Goal: Transaction & Acquisition: Purchase product/service

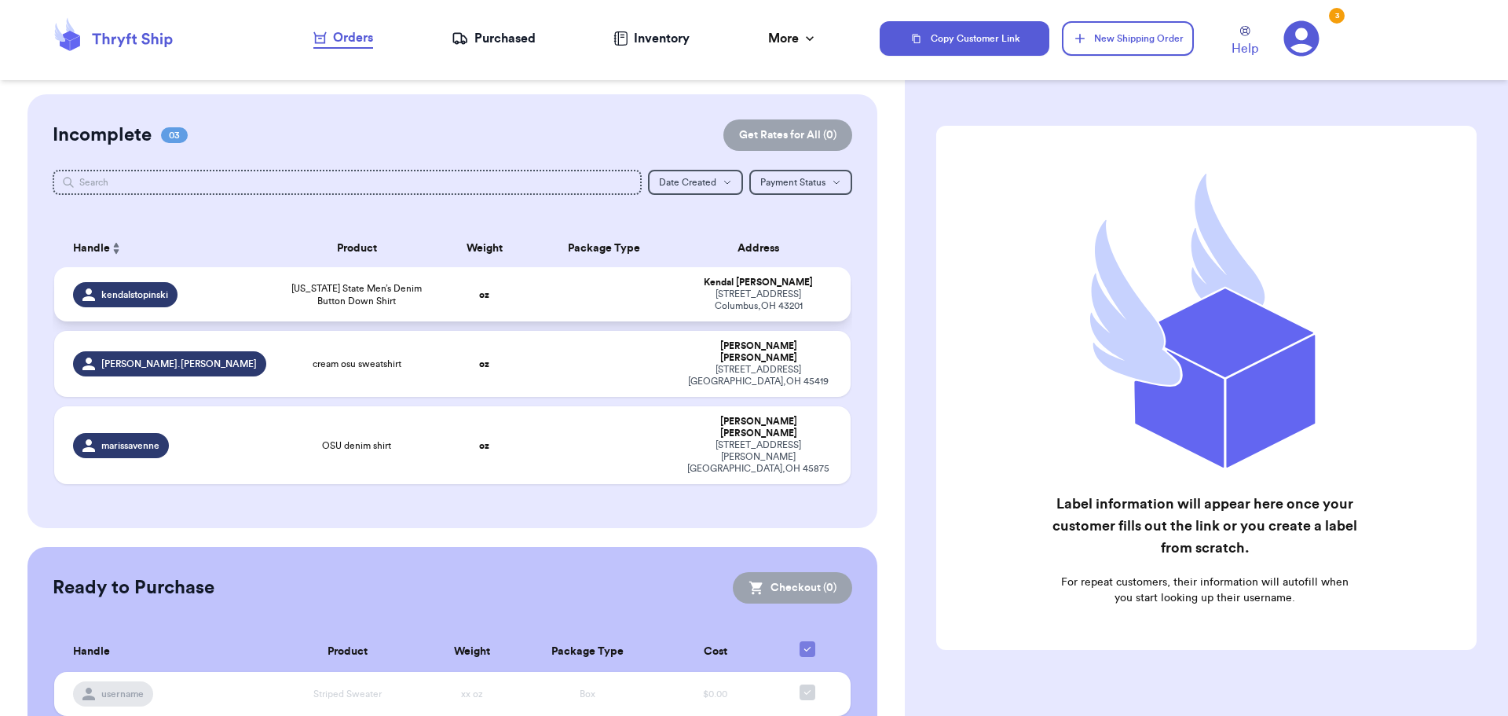
click at [566, 301] on td at bounding box center [604, 294] width 144 height 54
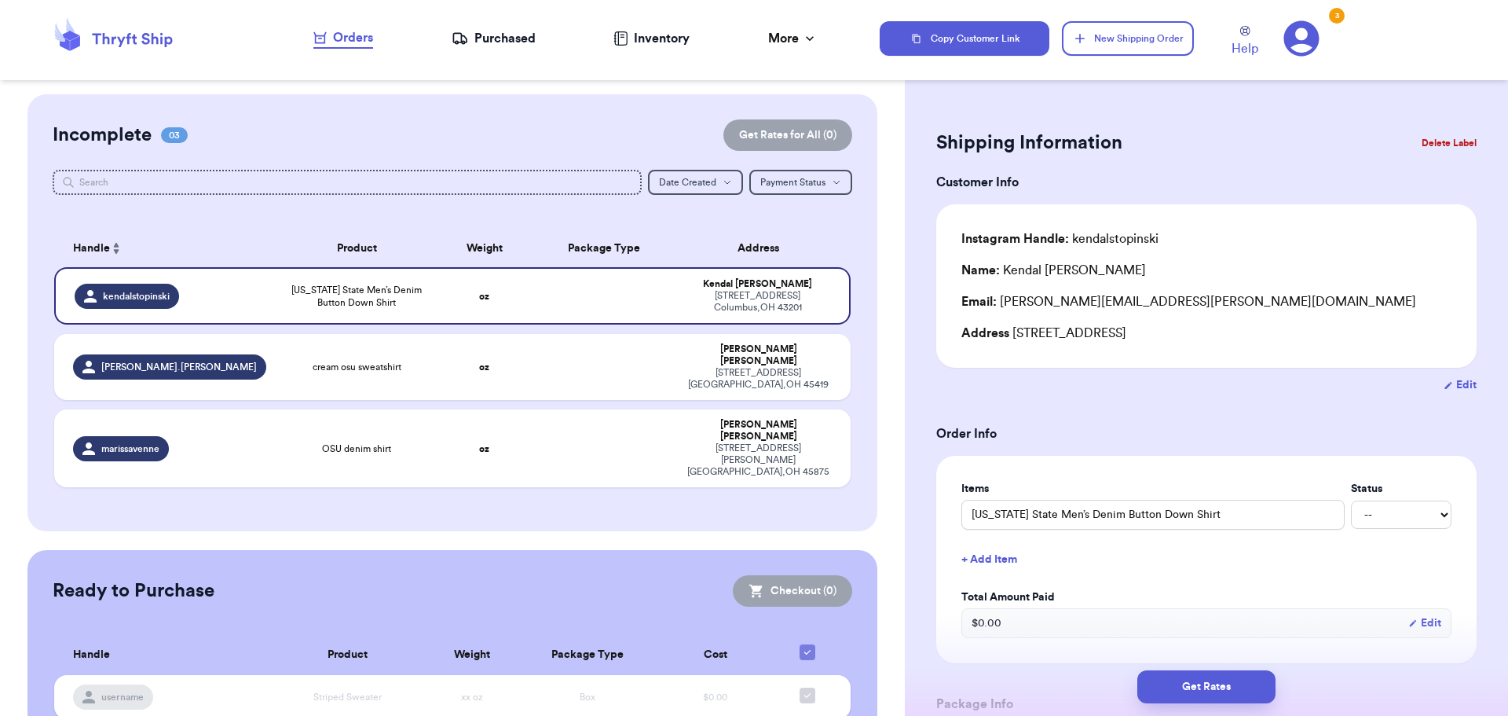
scroll to position [393, 0]
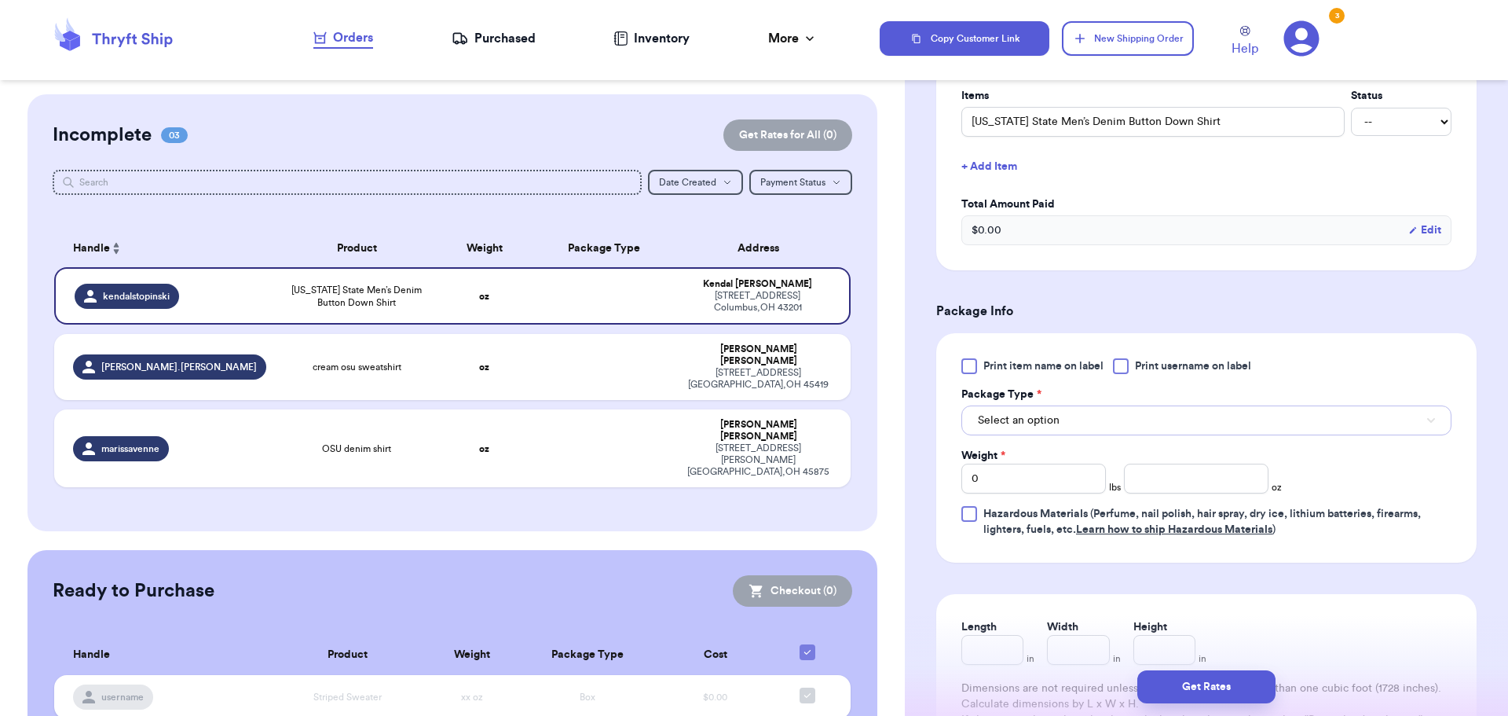
click at [1125, 419] on button "Select an option" at bounding box center [1207, 420] width 490 height 30
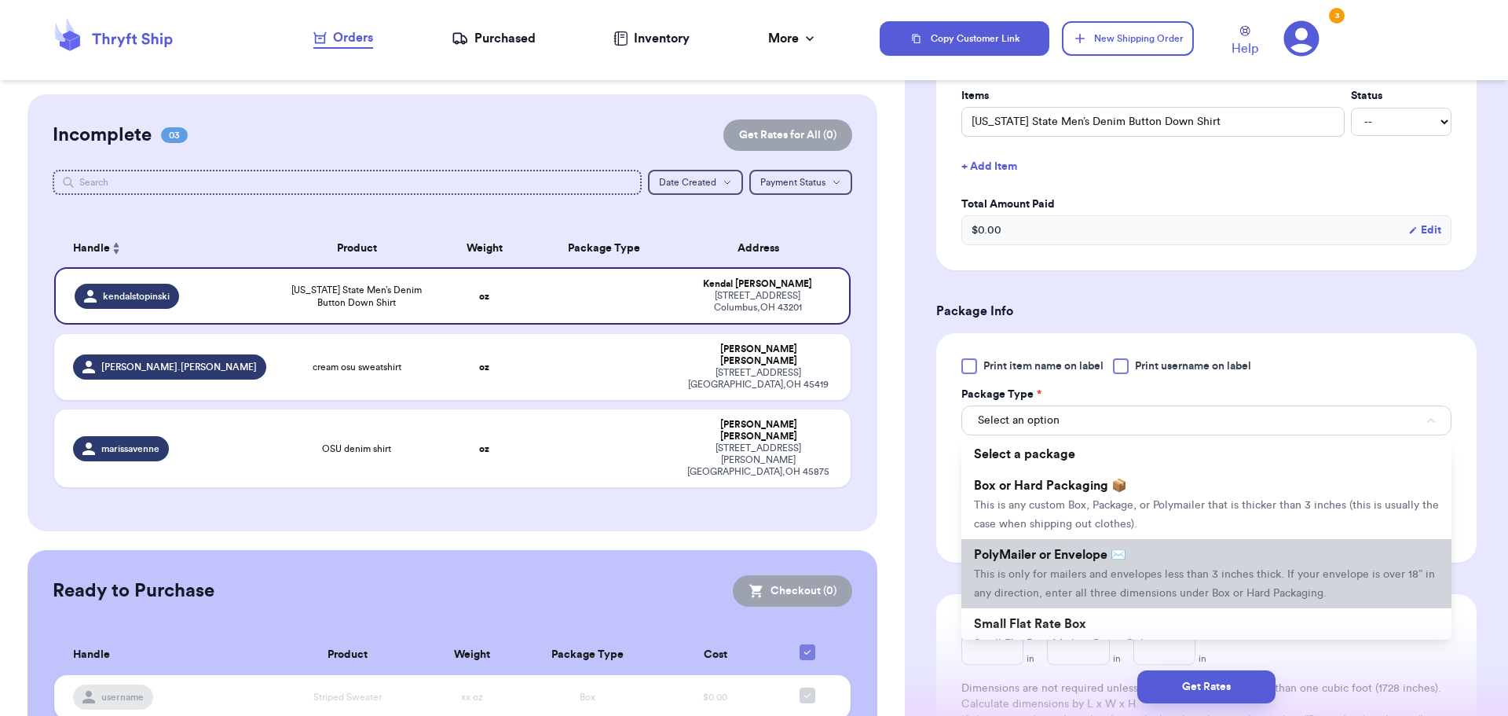
click at [1089, 592] on span "This is only for mailers and envelopes less than 3 inches thick. If your envelo…" at bounding box center [1204, 584] width 461 height 30
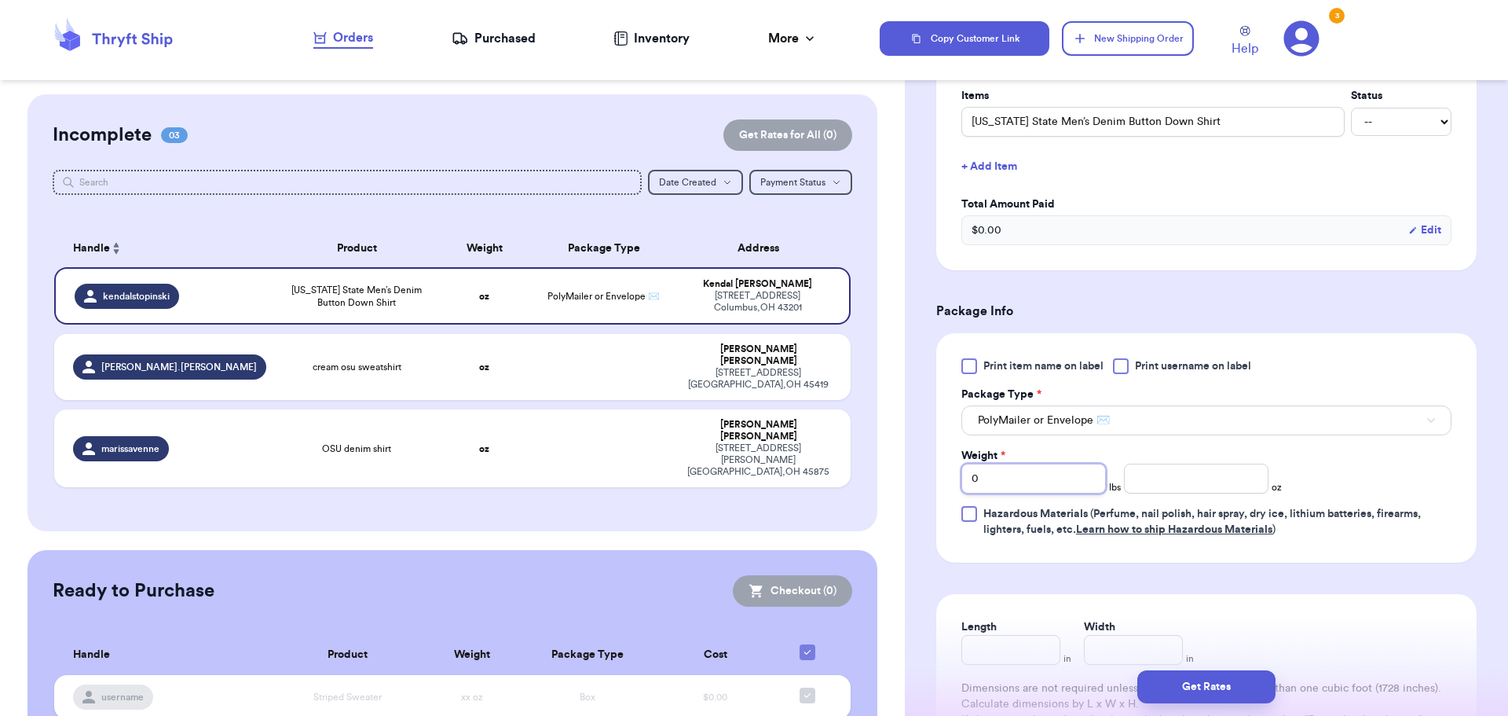
click at [1053, 480] on input "0" at bounding box center [1034, 479] width 145 height 30
click at [1214, 481] on input "number" at bounding box center [1196, 479] width 145 height 30
type input "14"
click at [1354, 466] on div "Print item name on label Print username on label Package Type * PolyMailer or E…" at bounding box center [1207, 447] width 490 height 179
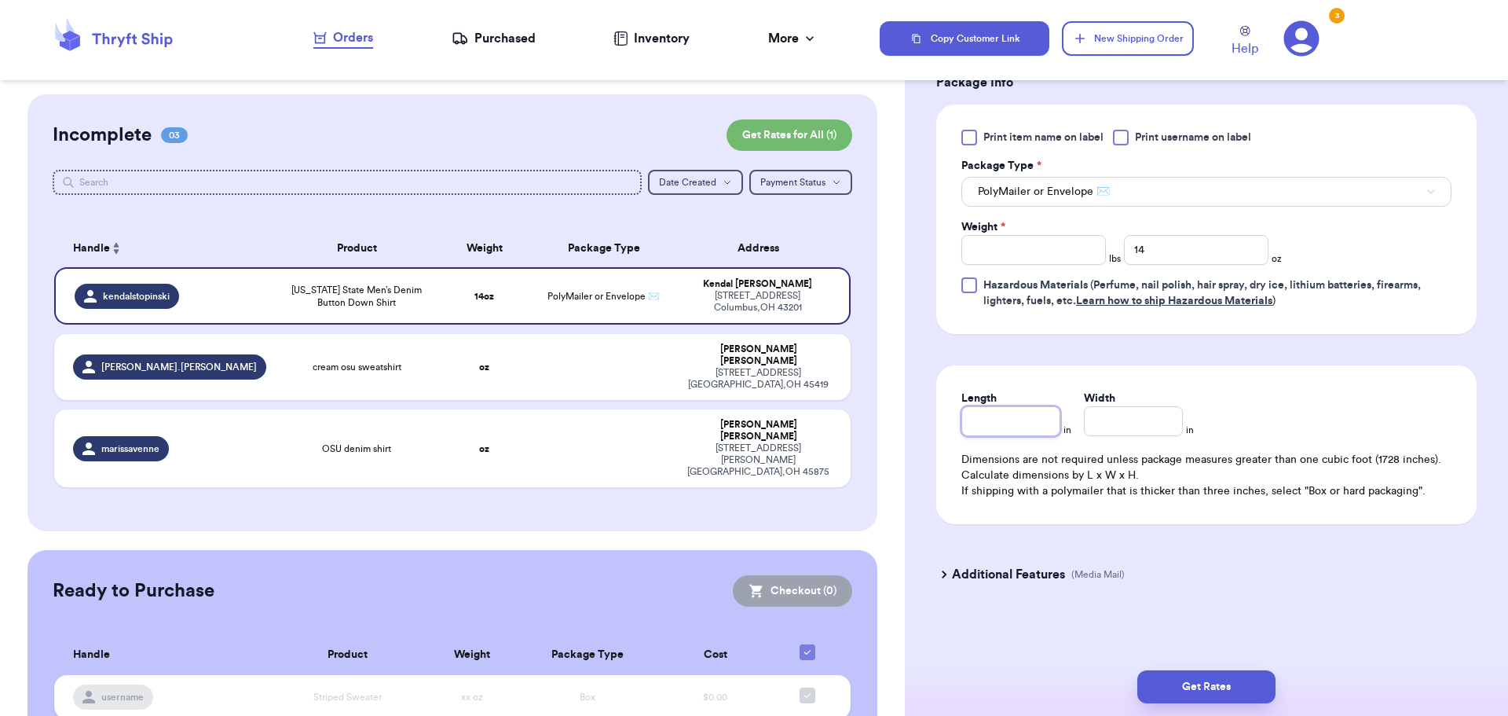
click at [1046, 427] on input "Length" at bounding box center [1011, 421] width 99 height 30
type input "10"
type input "12"
click at [1240, 680] on button "Get Rates" at bounding box center [1207, 686] width 138 height 33
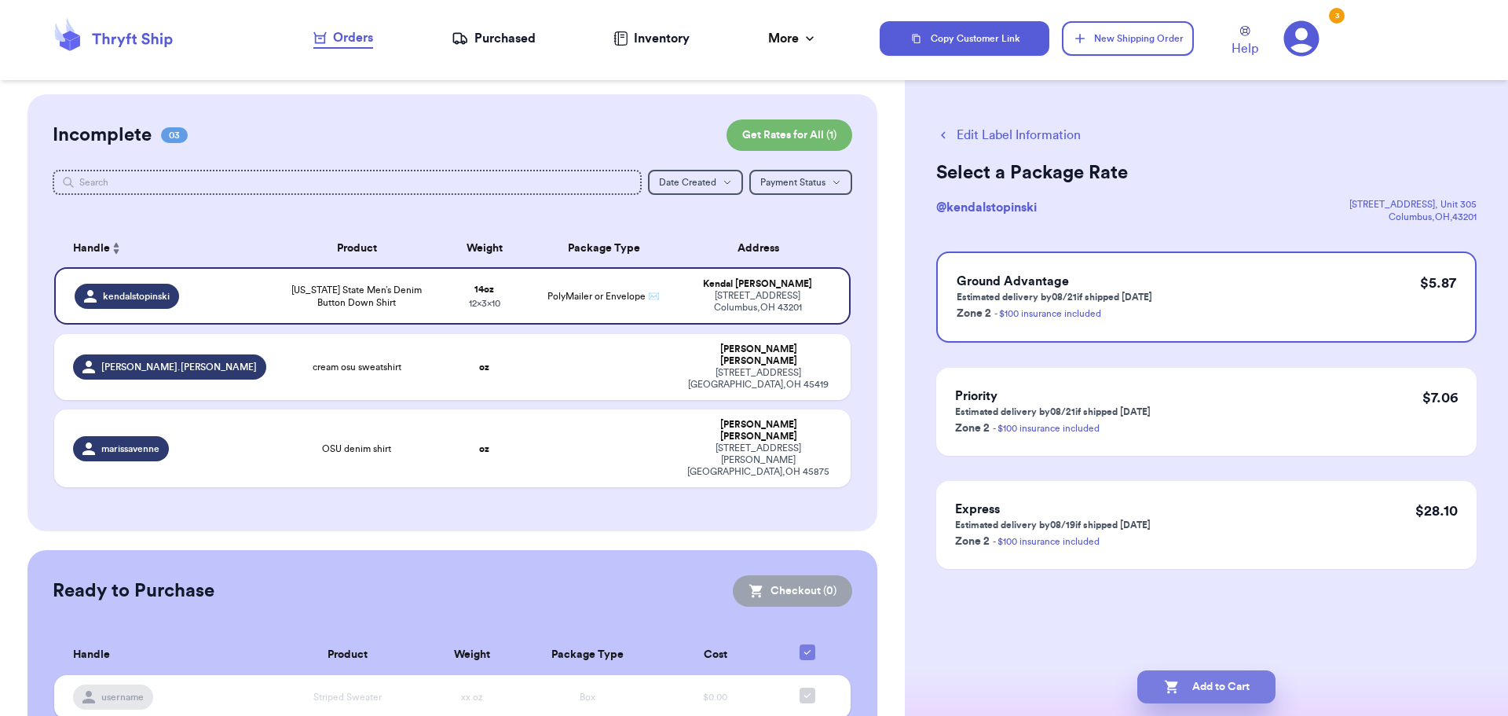
click at [1212, 691] on button "Add to Cart" at bounding box center [1207, 686] width 138 height 33
checkbox input "true"
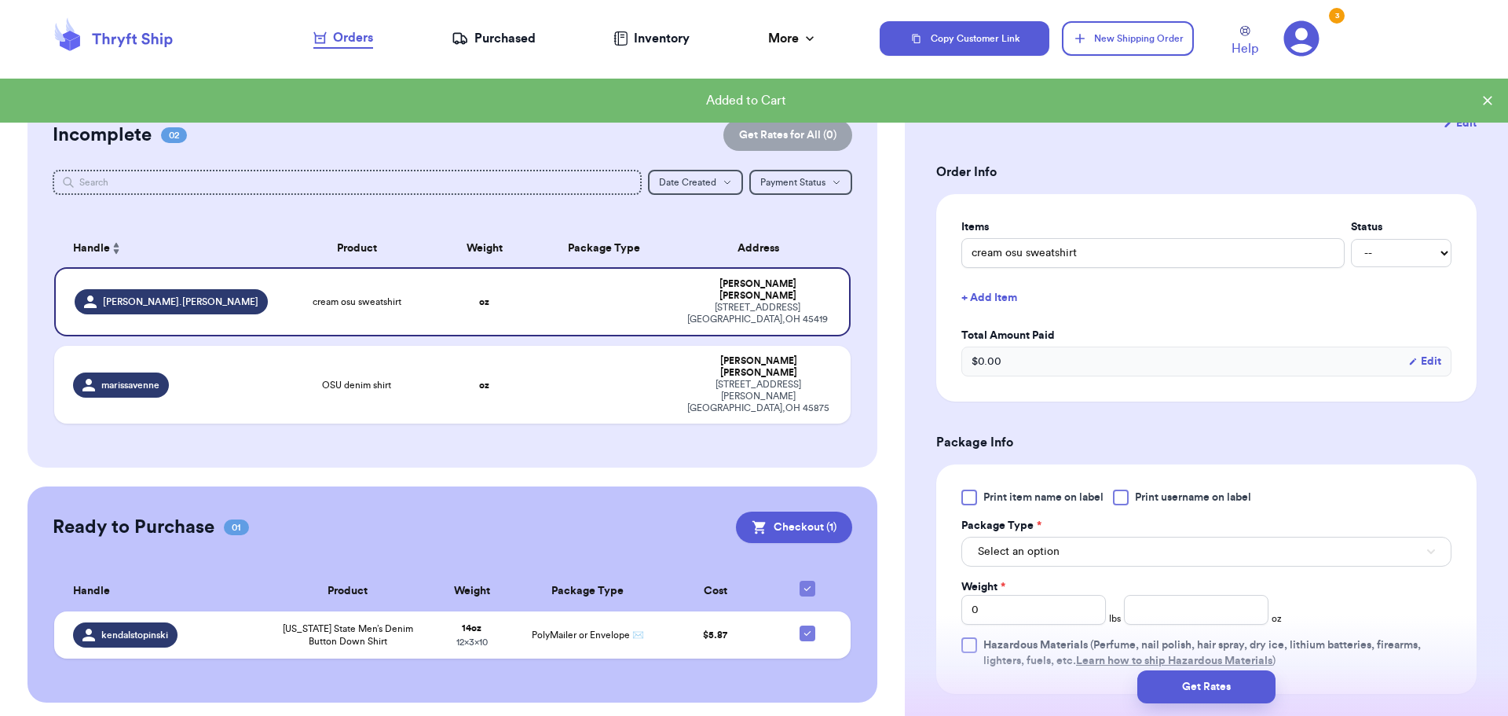
scroll to position [393, 0]
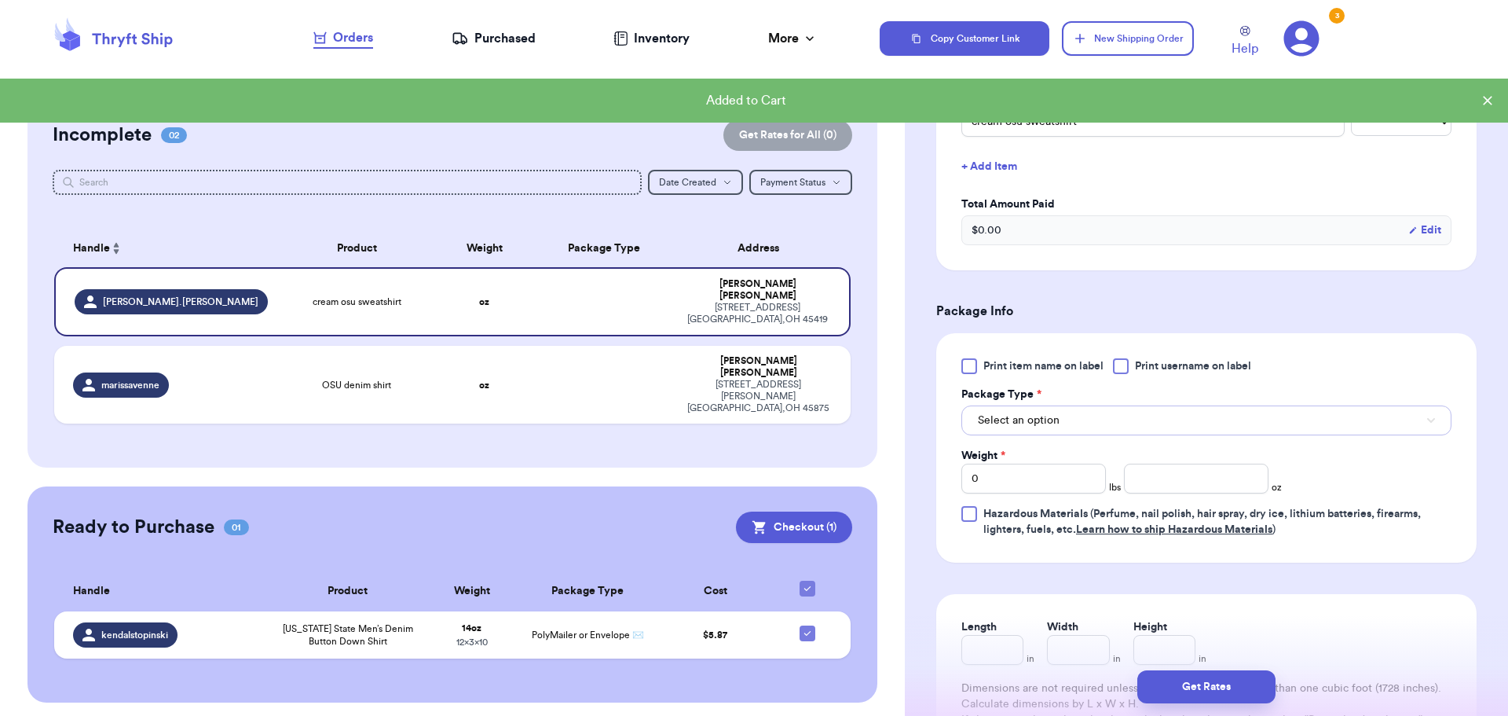
click at [1061, 426] on button "Select an option" at bounding box center [1207, 420] width 490 height 30
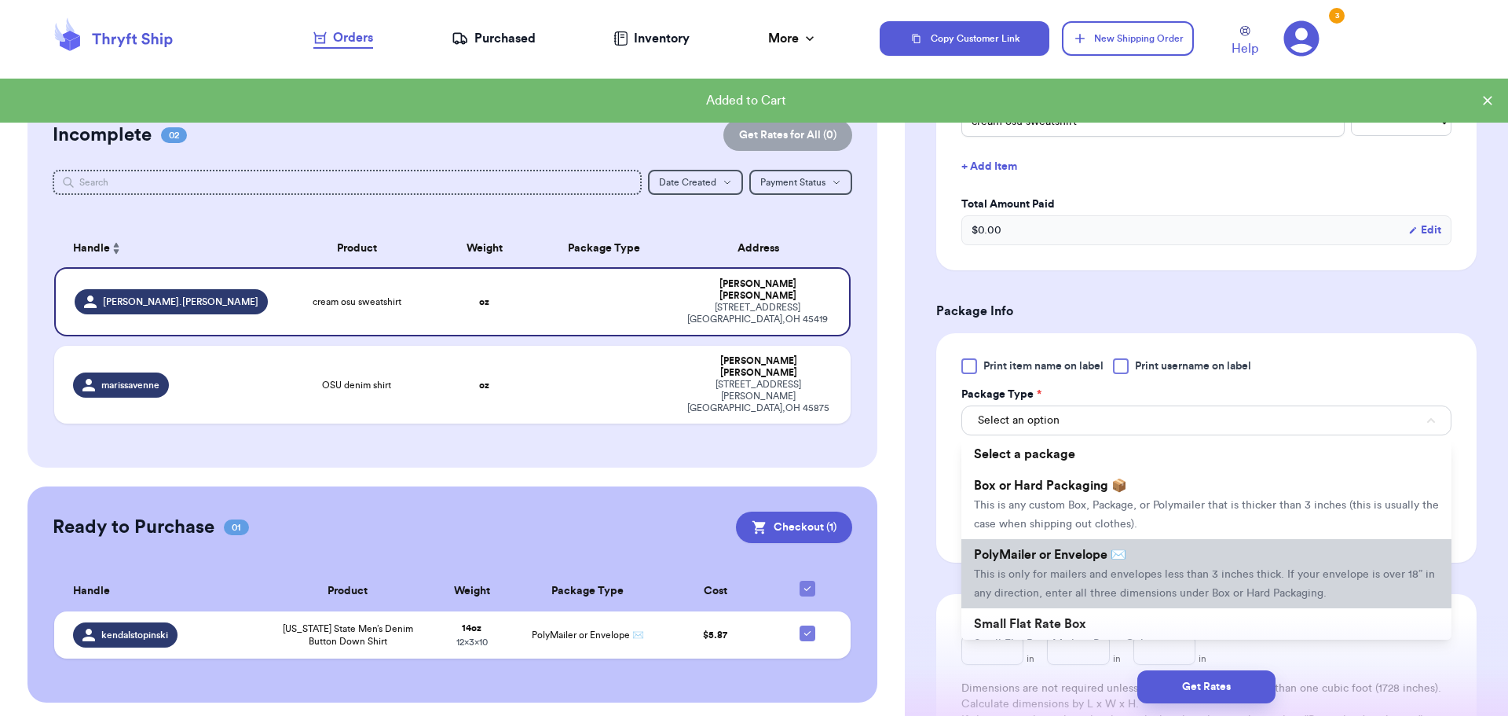
click at [1081, 568] on li "PolyMailer or Envelope ✉️ This is only for mailers and envelopes less than 3 in…" at bounding box center [1207, 573] width 490 height 69
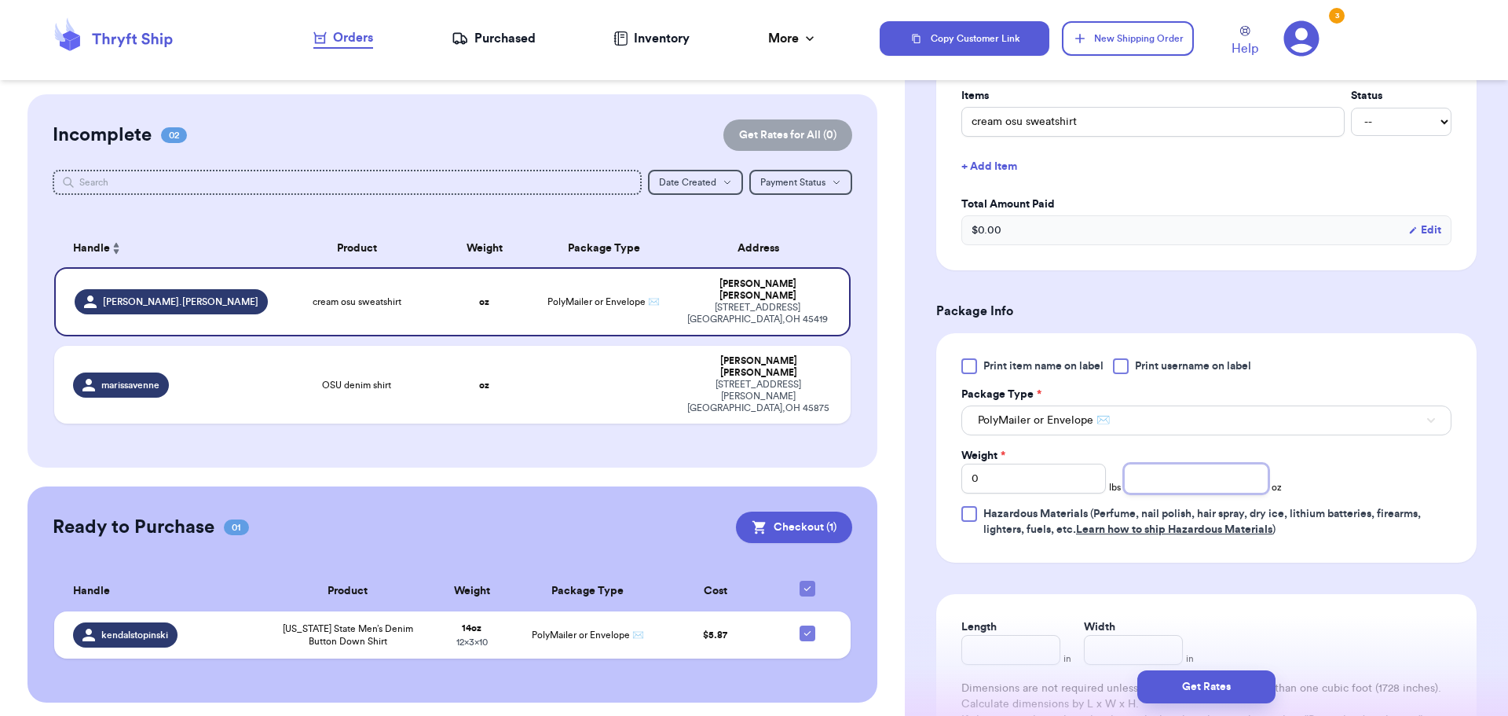
click at [1196, 475] on input "number" at bounding box center [1196, 479] width 145 height 30
click at [1005, 471] on input "0" at bounding box center [1034, 479] width 145 height 30
type input "1"
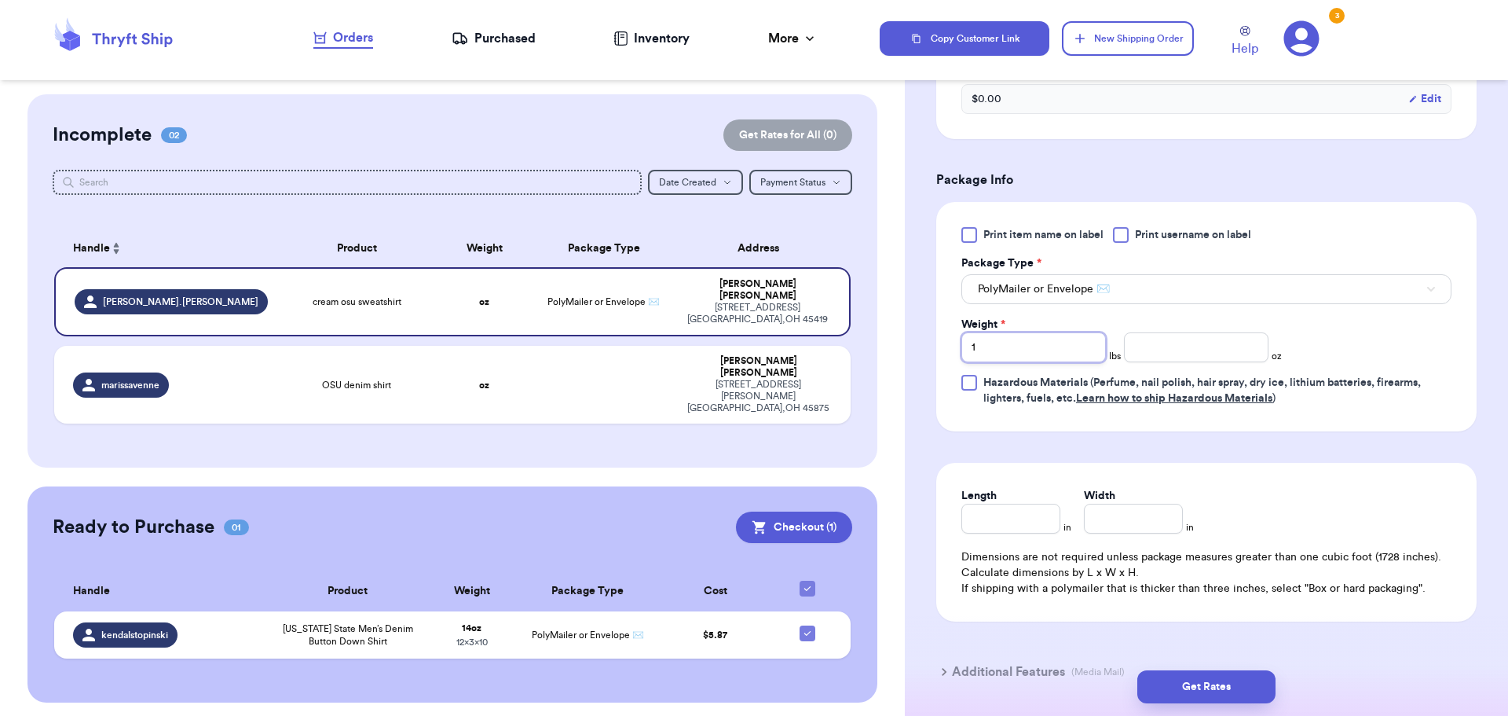
type input "1"
click at [1002, 515] on input "Length" at bounding box center [1011, 519] width 99 height 30
type input "1"
type input "10"
type input "1"
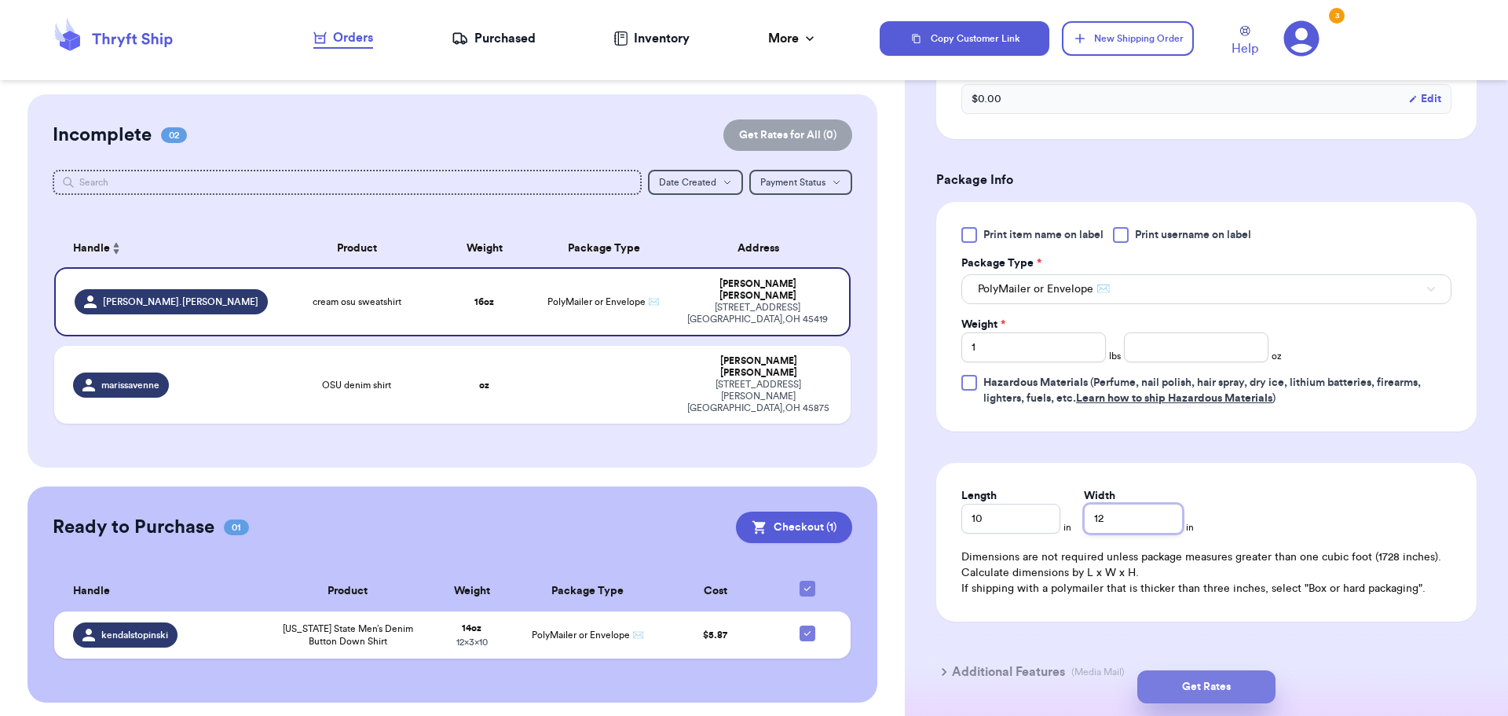
type input "12"
click at [1217, 680] on button "Get Rates" at bounding box center [1207, 686] width 138 height 33
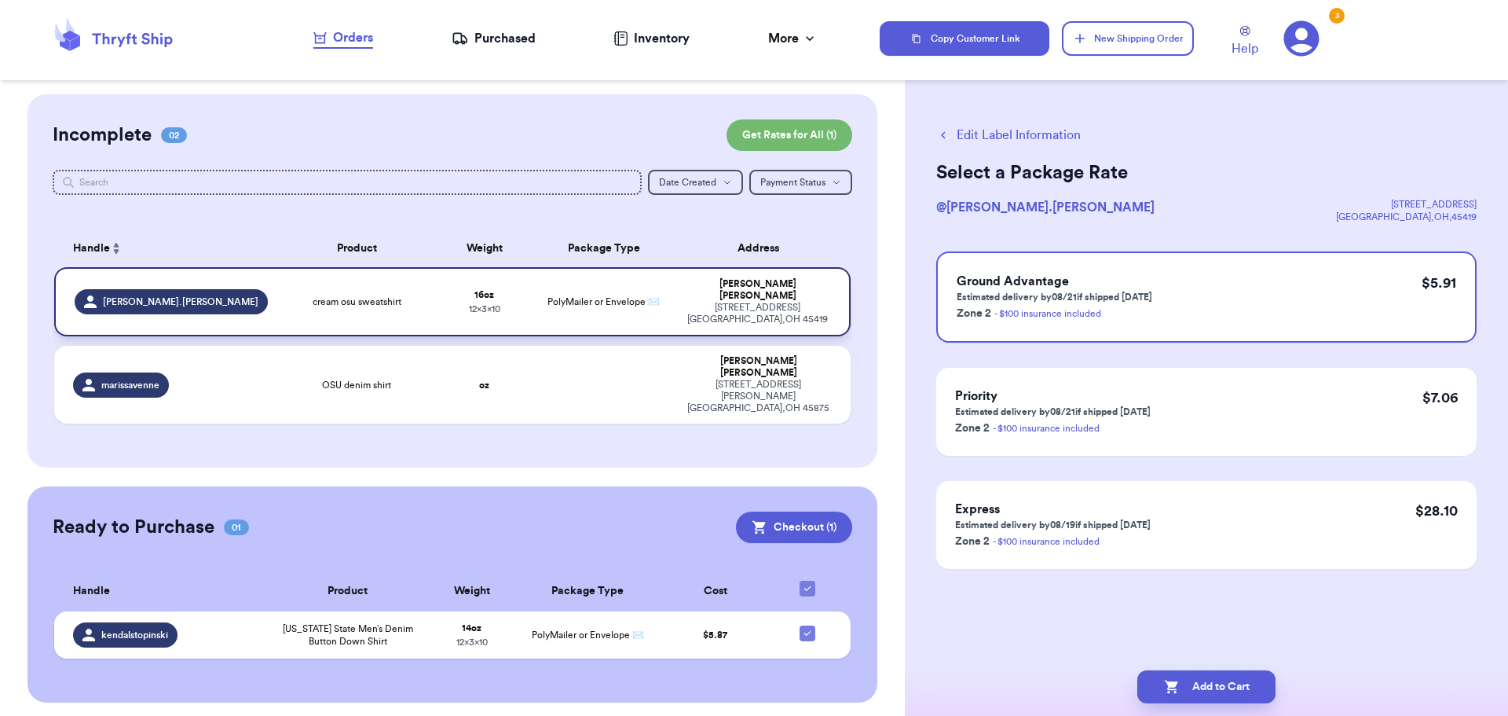
scroll to position [0, 0]
click at [1233, 697] on button "Add to Cart" at bounding box center [1207, 686] width 138 height 33
checkbox input "true"
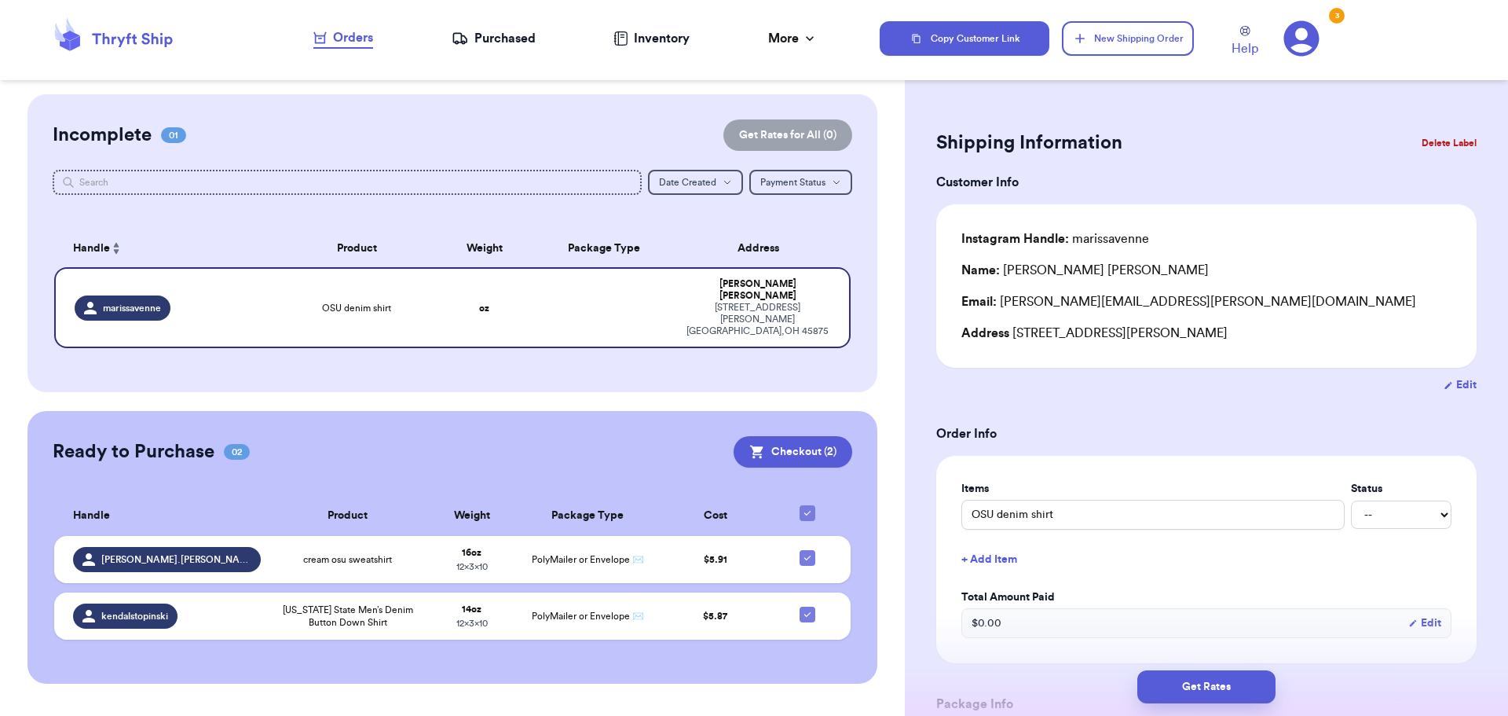
click at [1430, 135] on button "Delete Label" at bounding box center [1450, 143] width 68 height 35
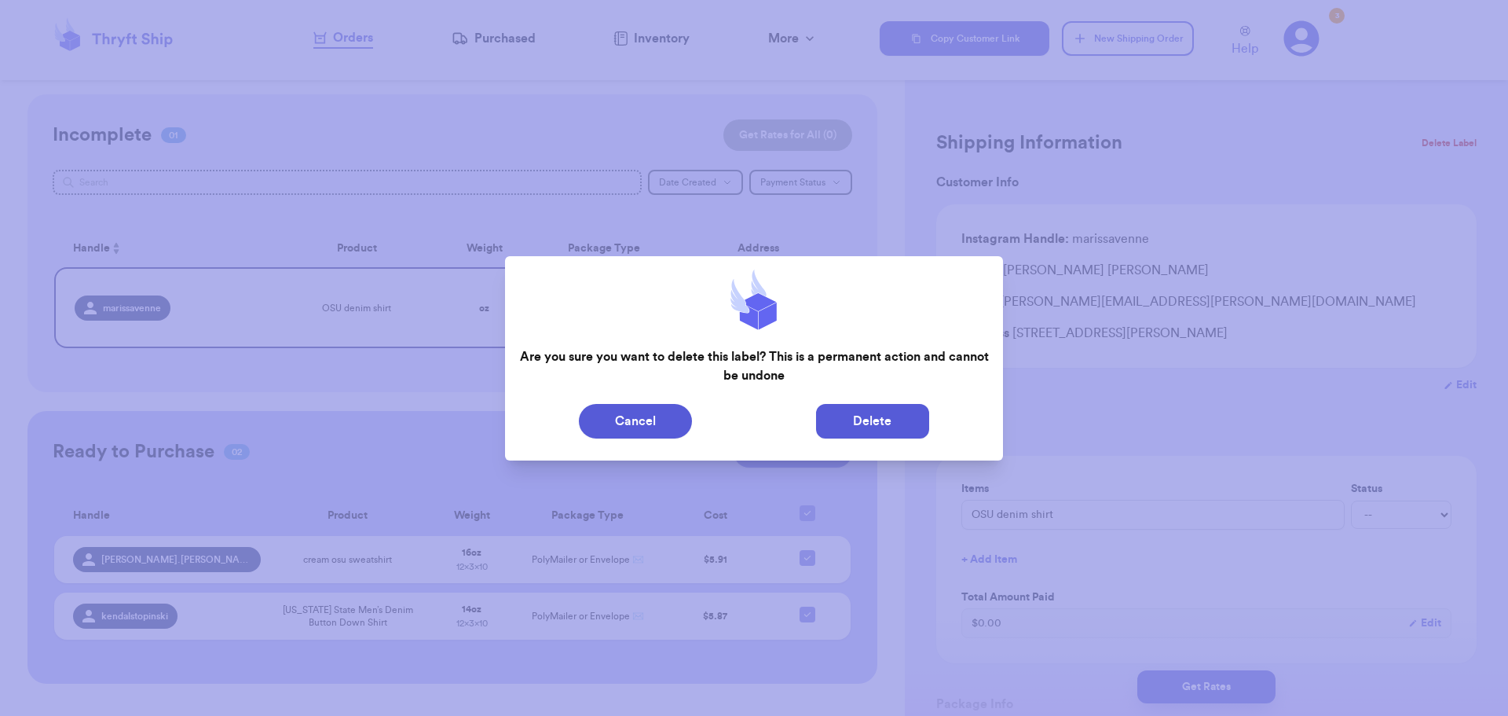
click at [840, 411] on button "Delete" at bounding box center [872, 421] width 113 height 35
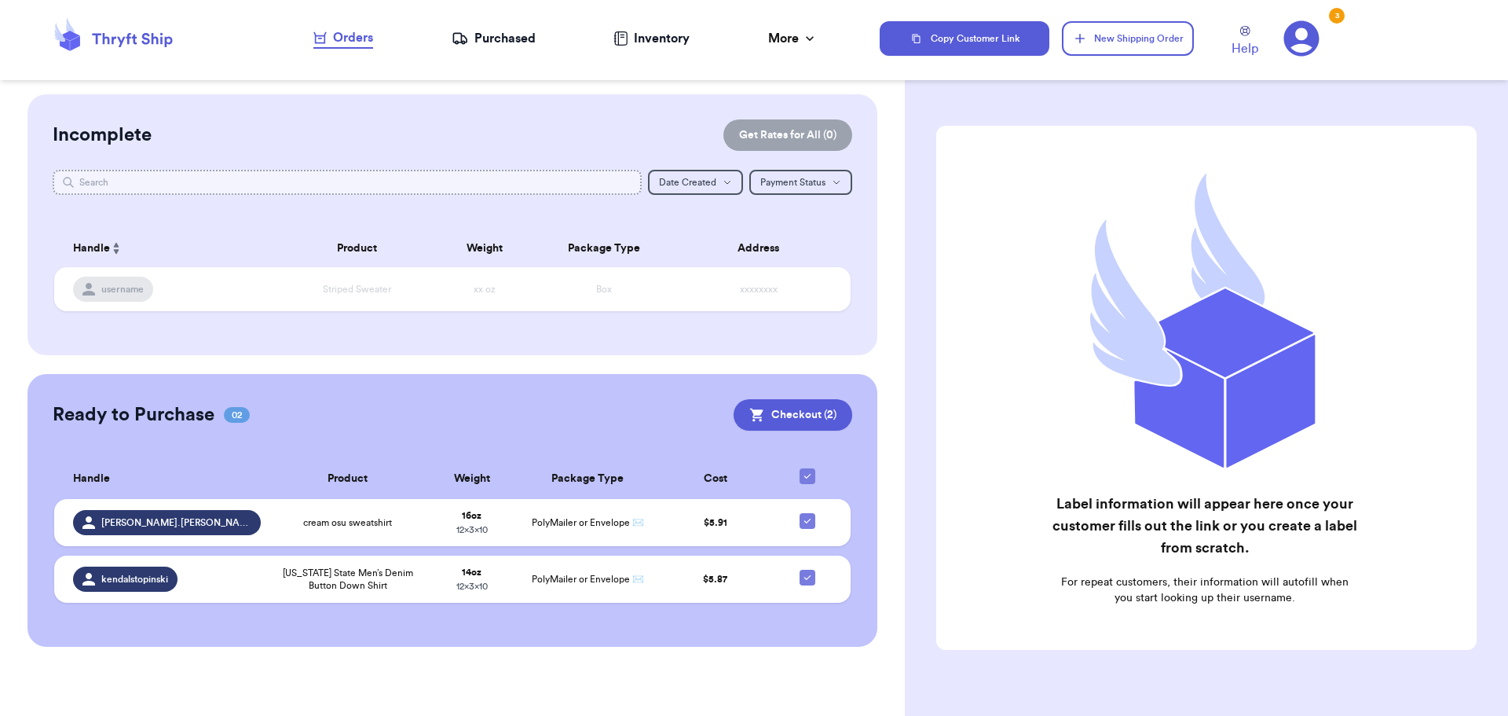
click at [169, 174] on input "text" at bounding box center [348, 182] width 590 height 25
type input "[PERSON_NAME]"
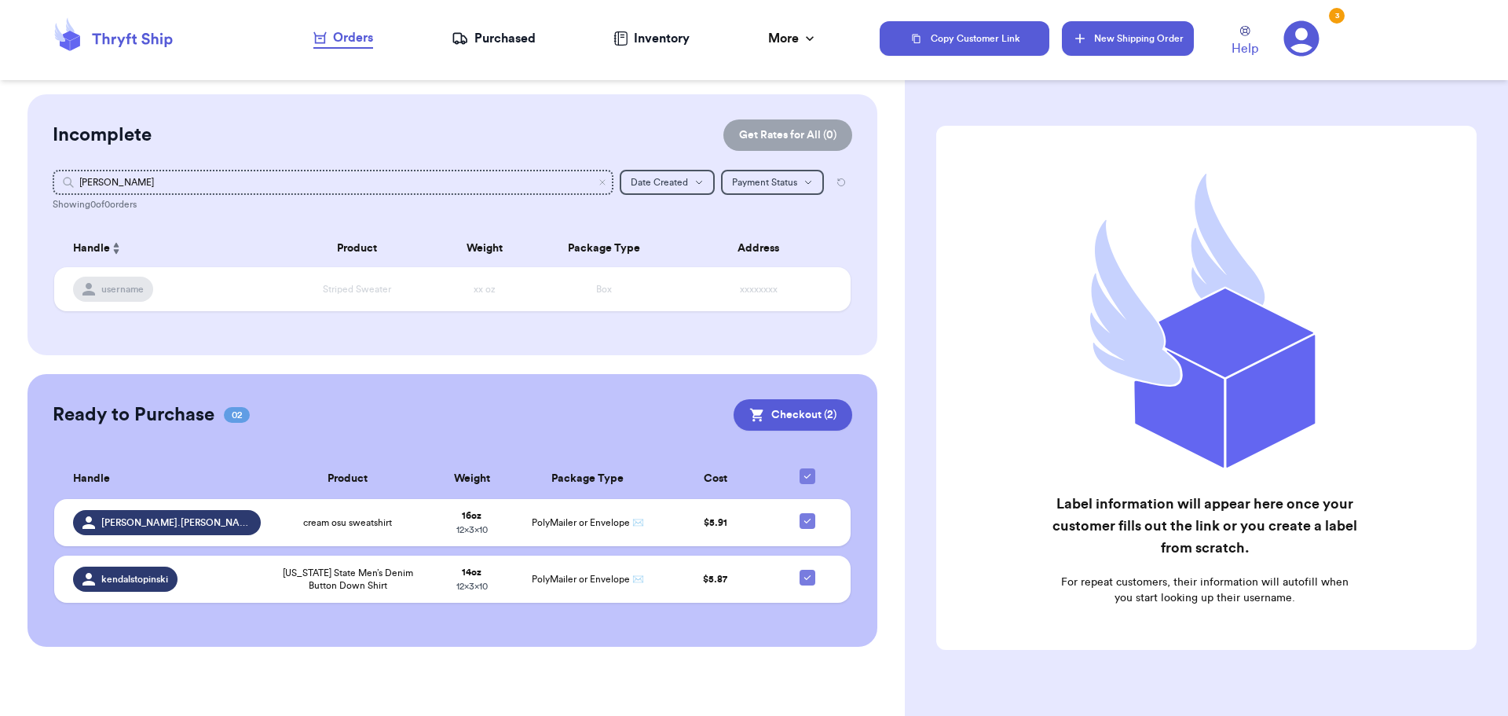
click at [1144, 42] on button "New Shipping Order" at bounding box center [1128, 38] width 132 height 35
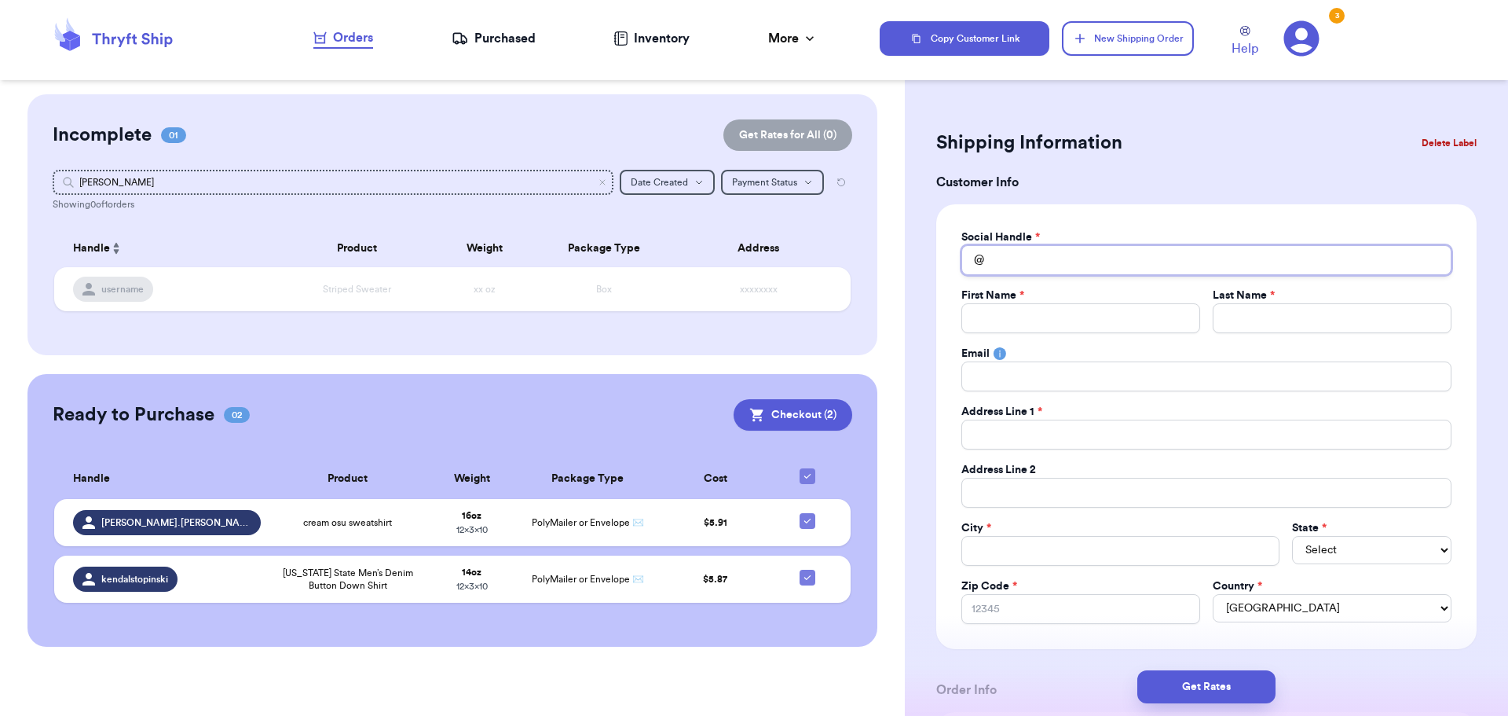
click at [1072, 255] on input "Total Amount Paid" at bounding box center [1207, 260] width 490 height 30
type input "b"
type input "br"
type input "bro"
type input "broo"
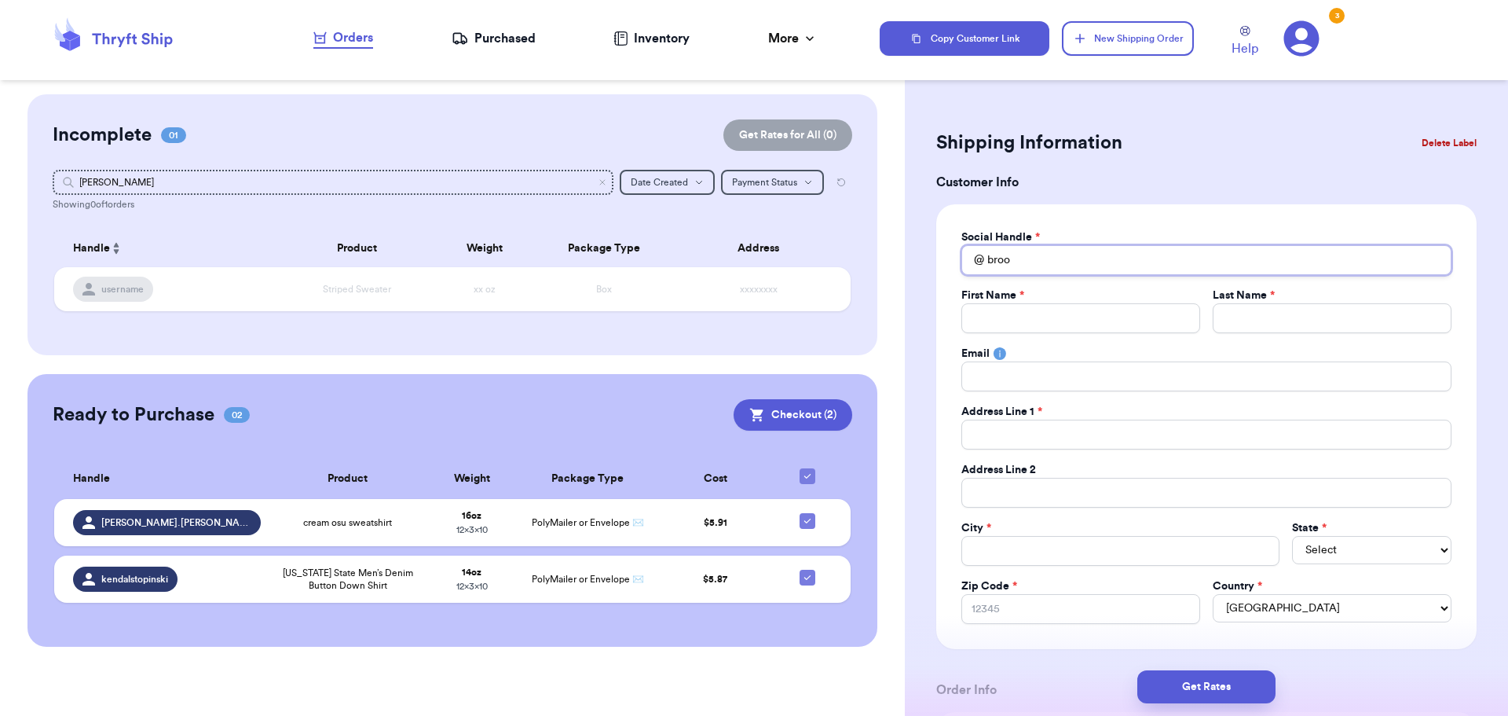
type input "brook"
type input "[PERSON_NAME]"
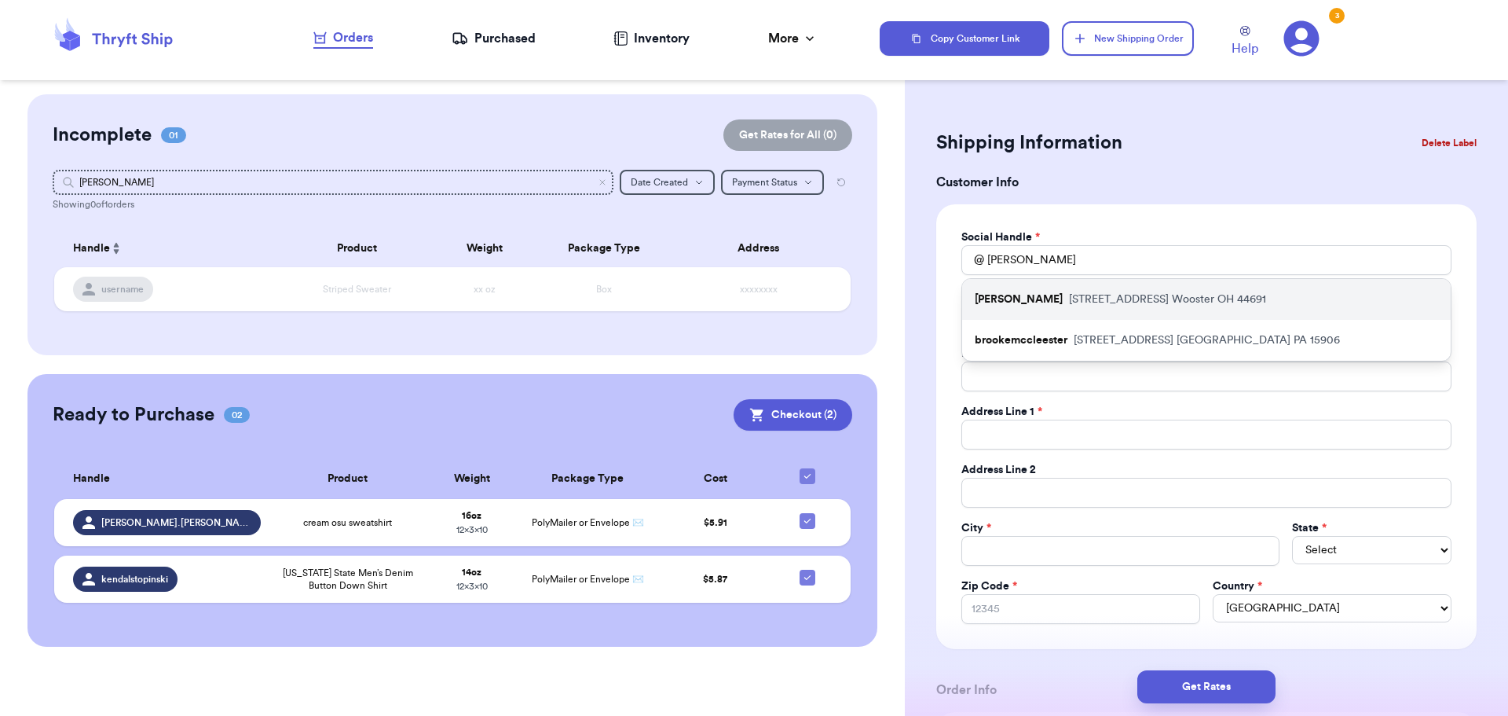
click at [1053, 298] on div "[PERSON_NAME] [STREET_ADDRESS]" at bounding box center [1206, 299] width 489 height 41
type input "[PERSON_NAME]"
type input "[EMAIL_ADDRESS][DOMAIN_NAME]"
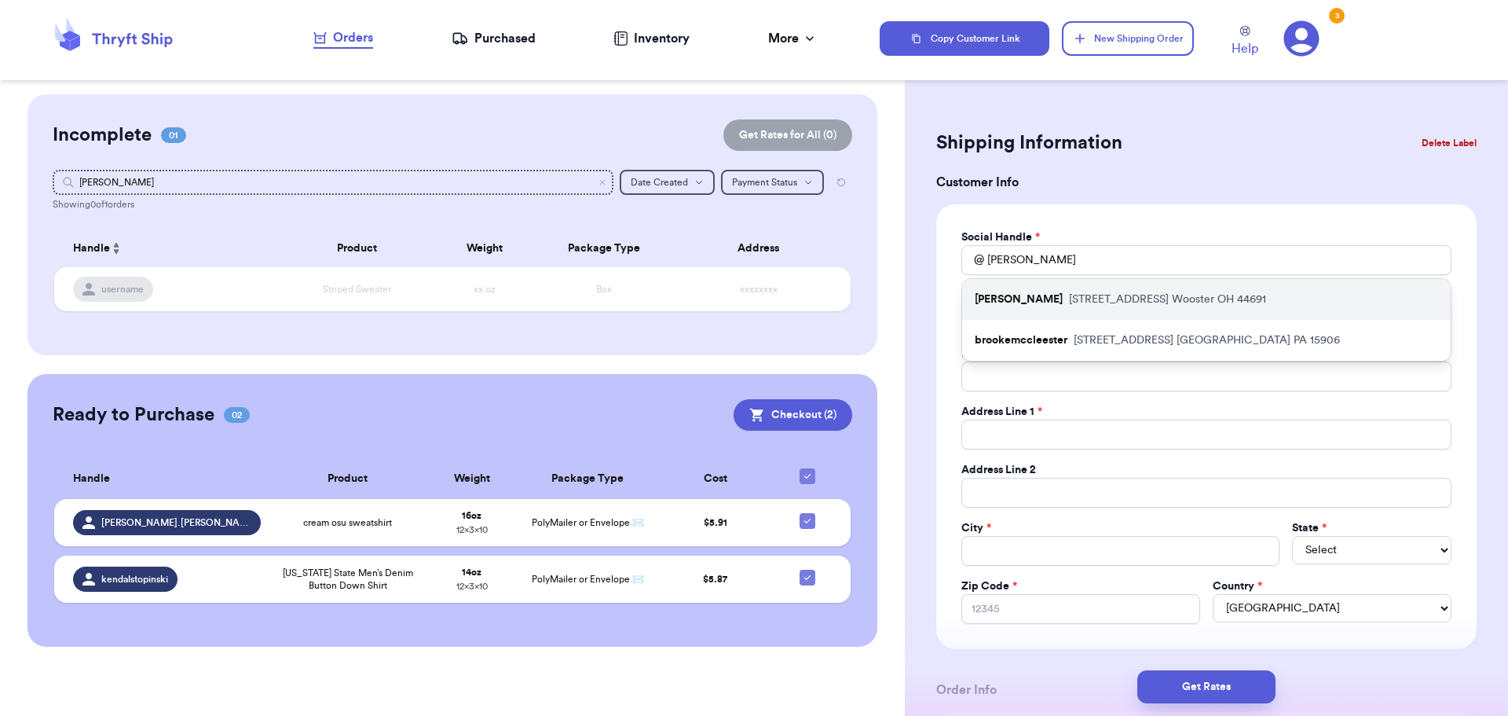
type input "[STREET_ADDRESS]"
type input "Unit A"
type input "Wooster"
select select "OH"
type input "44691"
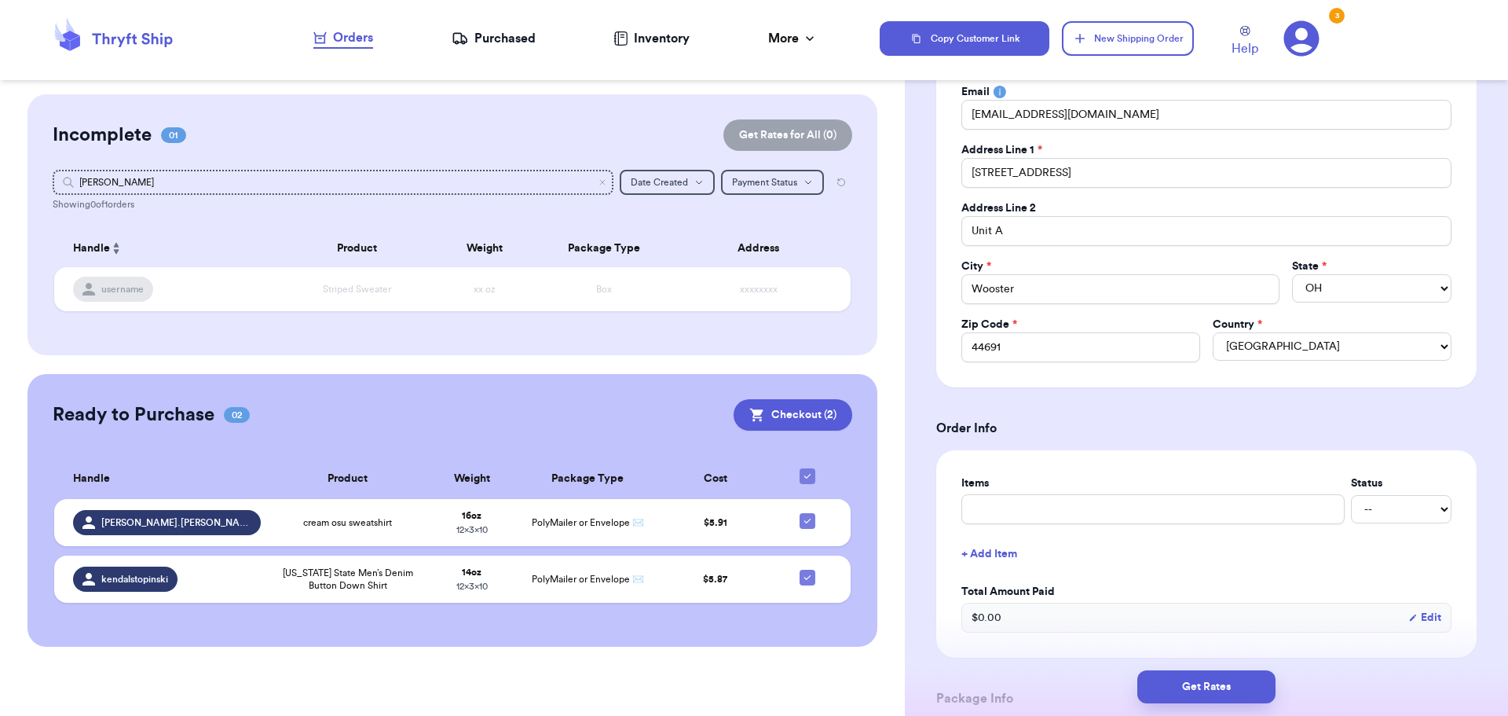
scroll to position [654, 0]
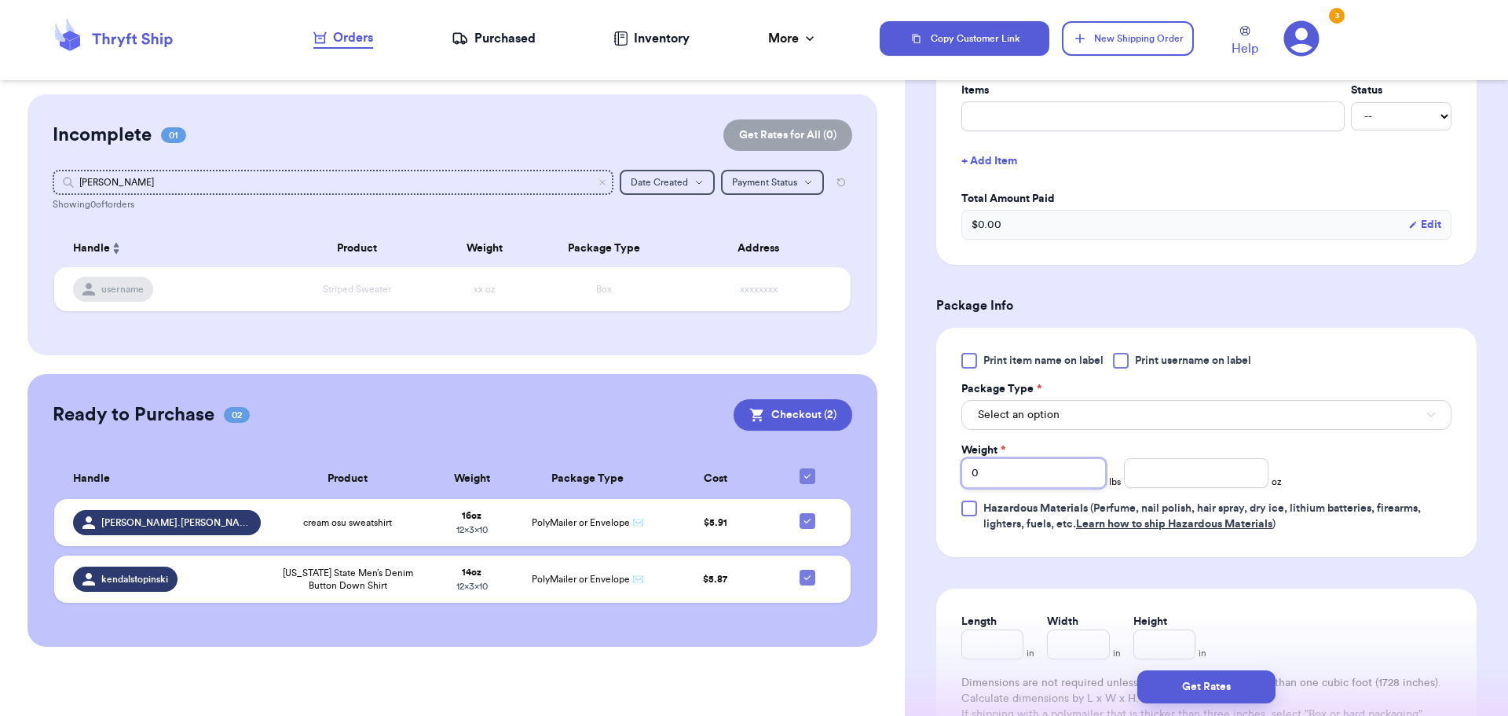
click at [1043, 476] on input "0" at bounding box center [1034, 473] width 145 height 30
type input "01"
type input "010"
click at [1043, 476] on input "010" at bounding box center [1034, 473] width 145 height 30
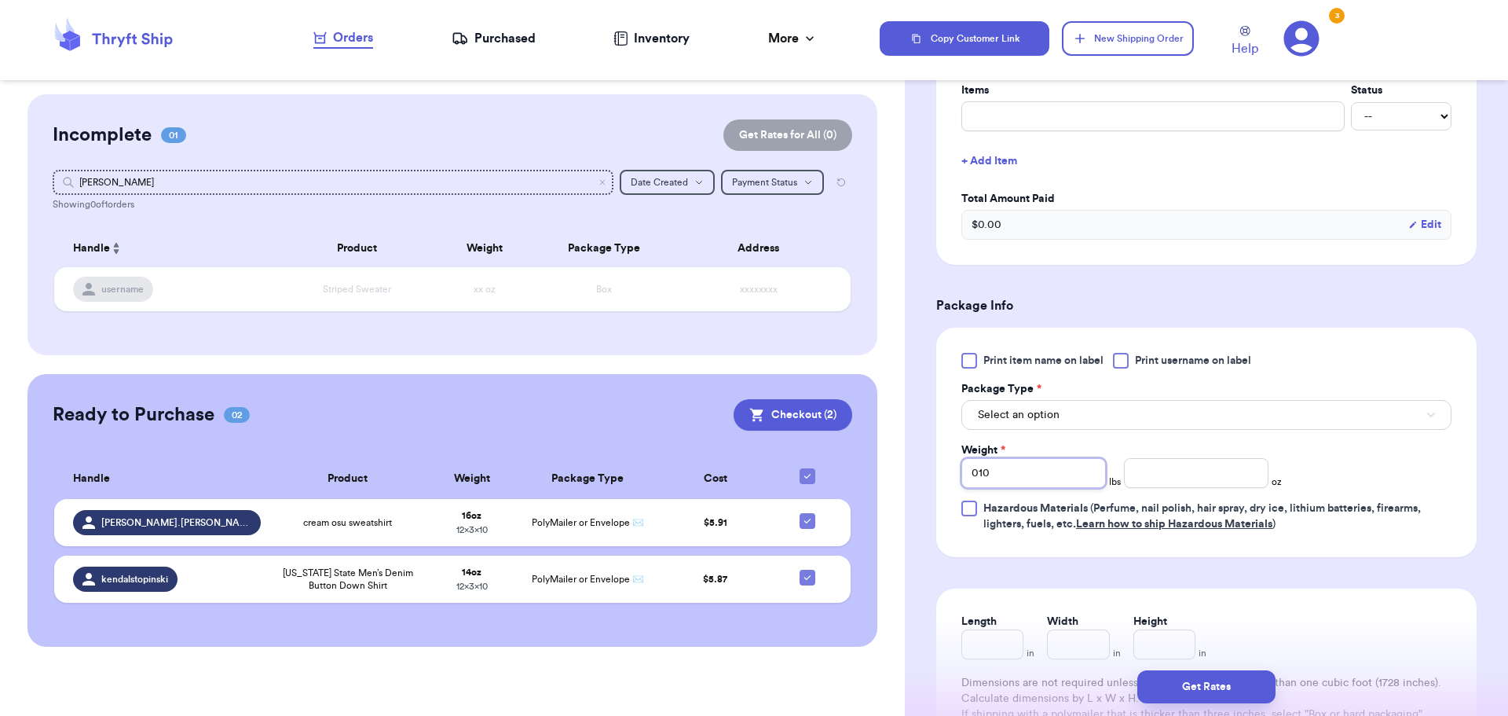
type input "01"
type input "0"
click at [1173, 482] on input "number" at bounding box center [1196, 473] width 145 height 30
type input "14"
click at [1325, 442] on div "Print item name on label Print username on label Package Type * Select an optio…" at bounding box center [1207, 442] width 490 height 179
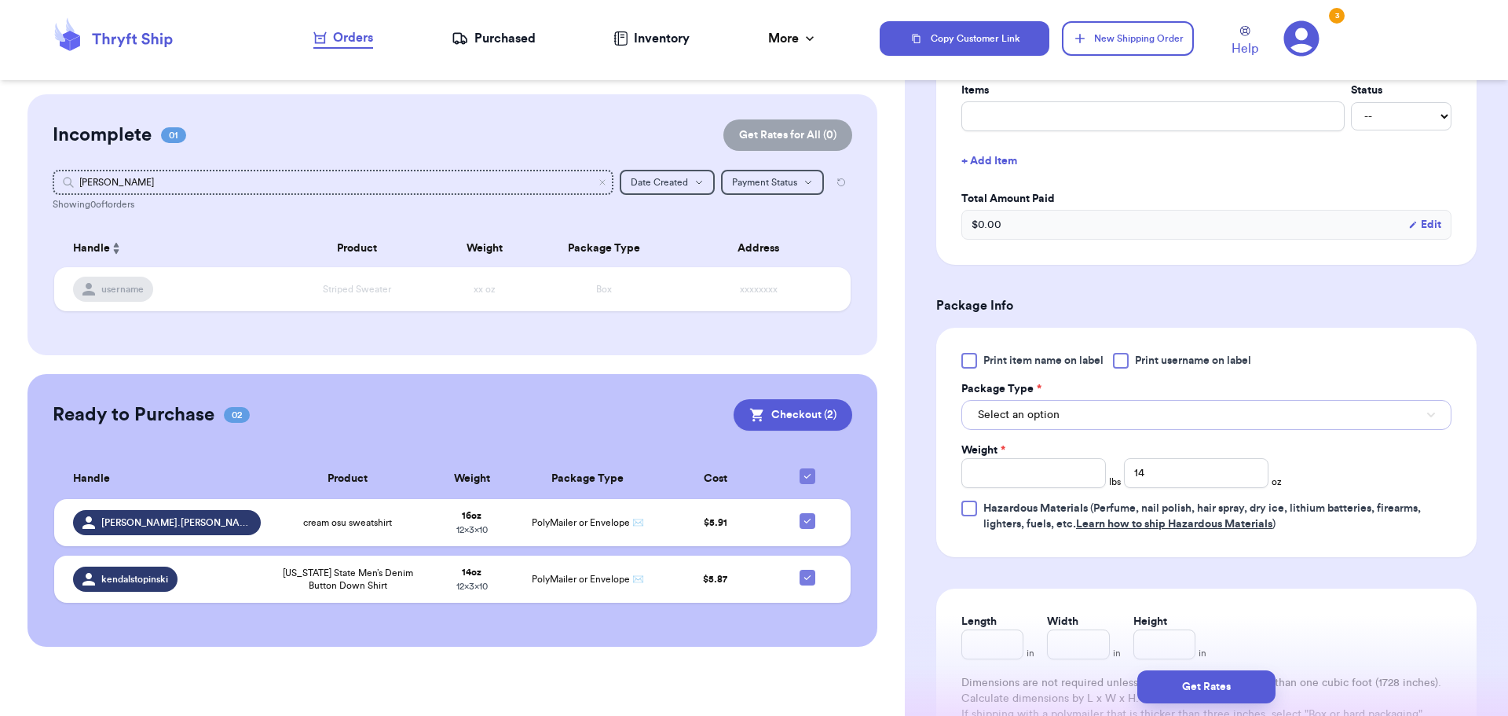
click at [1112, 420] on button "Select an option" at bounding box center [1207, 415] width 490 height 30
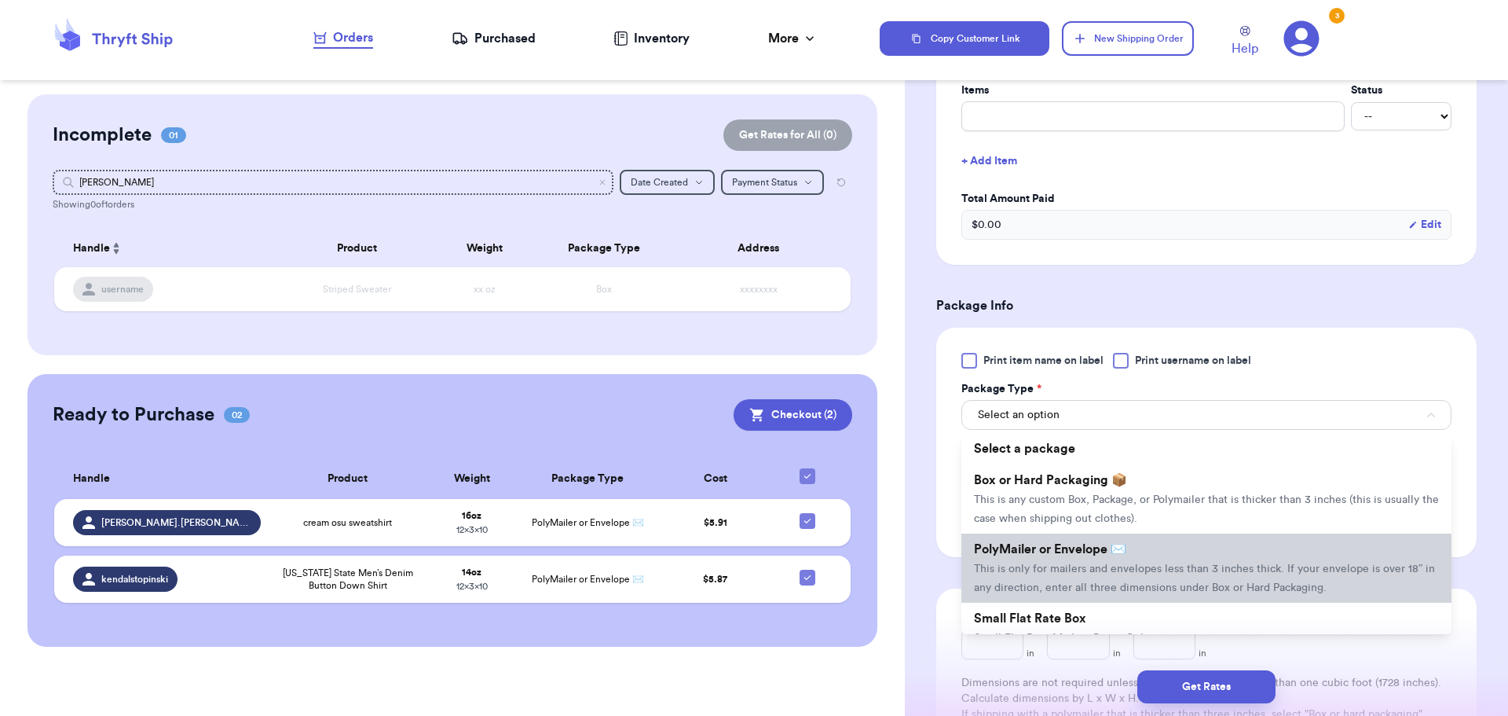
click at [1076, 545] on span "PolyMailer or Envelope ✉️" at bounding box center [1050, 549] width 152 height 13
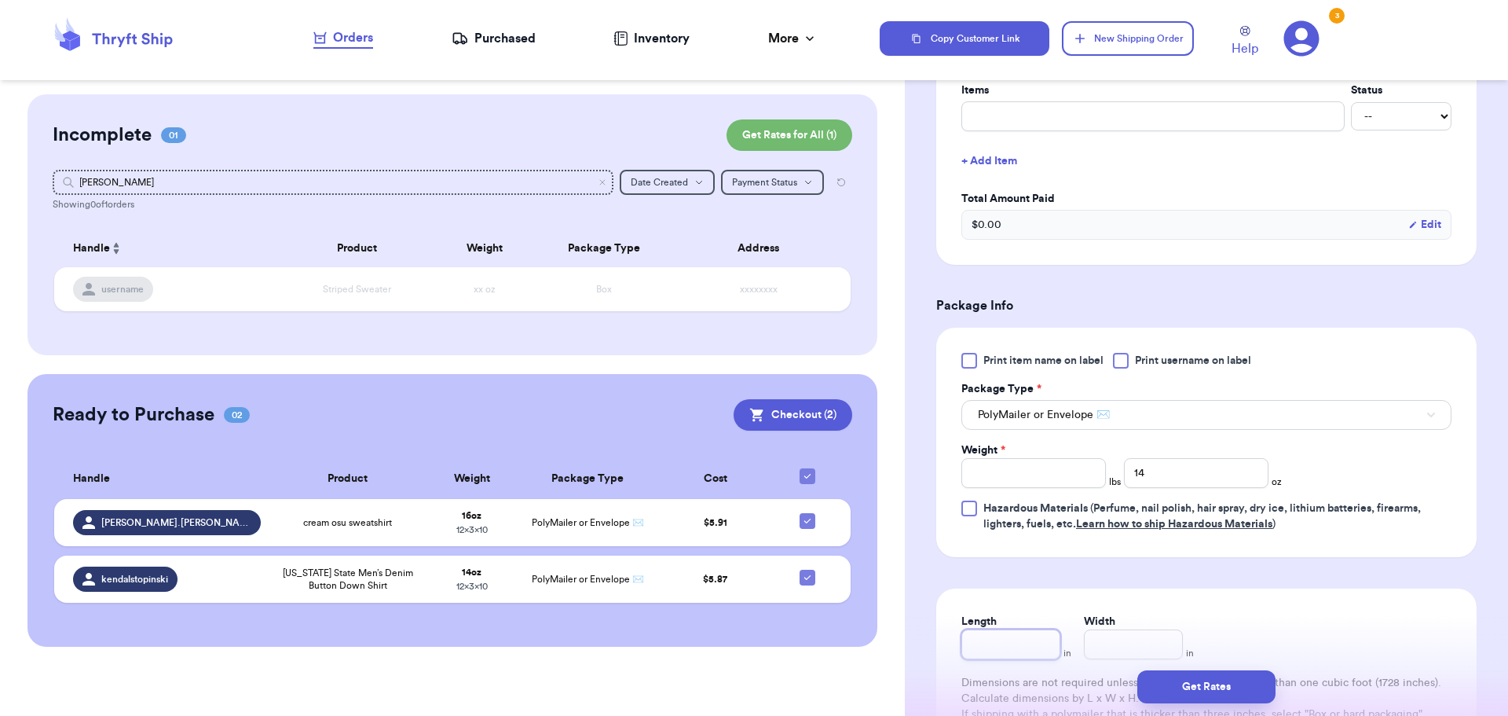
click at [1006, 647] on input "Length" at bounding box center [1011, 644] width 99 height 30
type input "10"
type input "12"
click at [1210, 562] on form "Shipping Information Delete Label Customer Info Social Handle * @ brooke_wolfee…" at bounding box center [1206, 150] width 540 height 1358
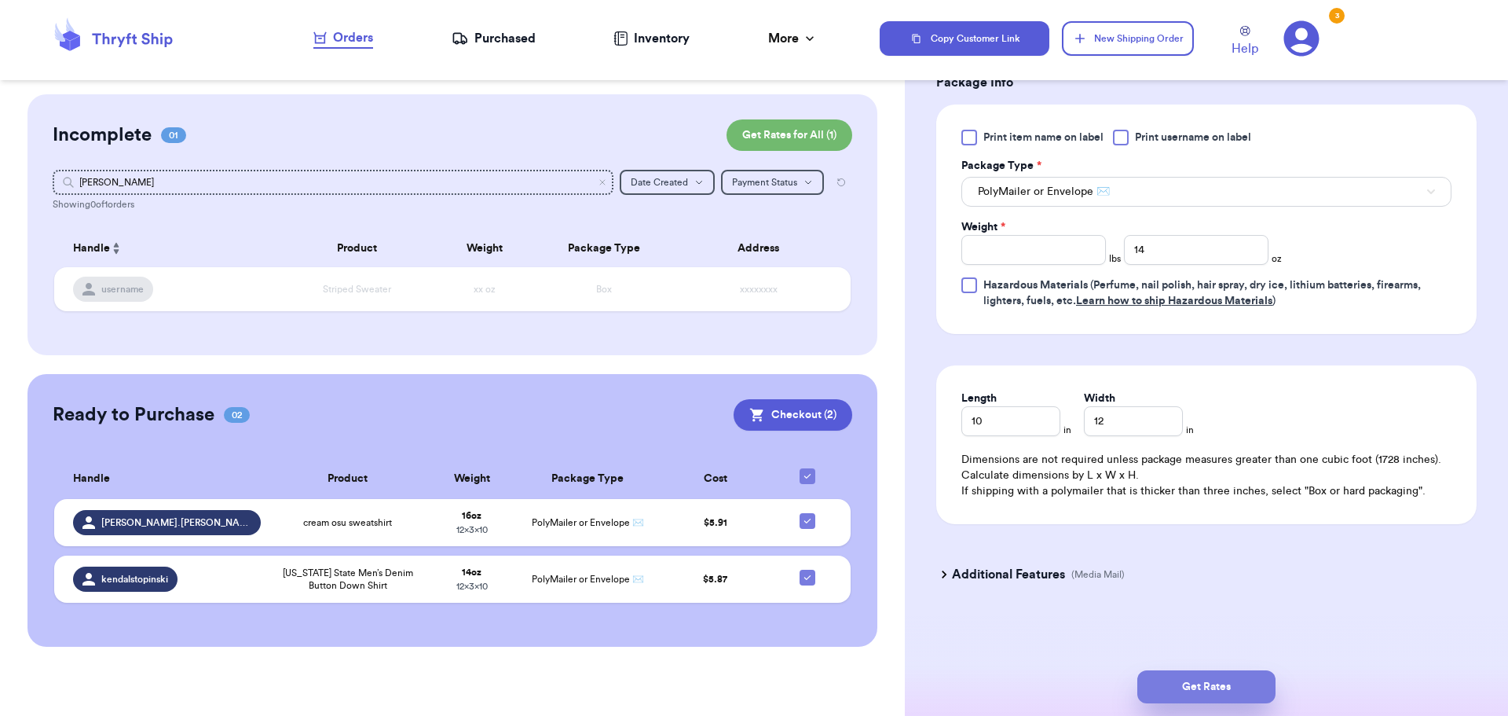
click at [1171, 681] on button "Get Rates" at bounding box center [1207, 686] width 138 height 33
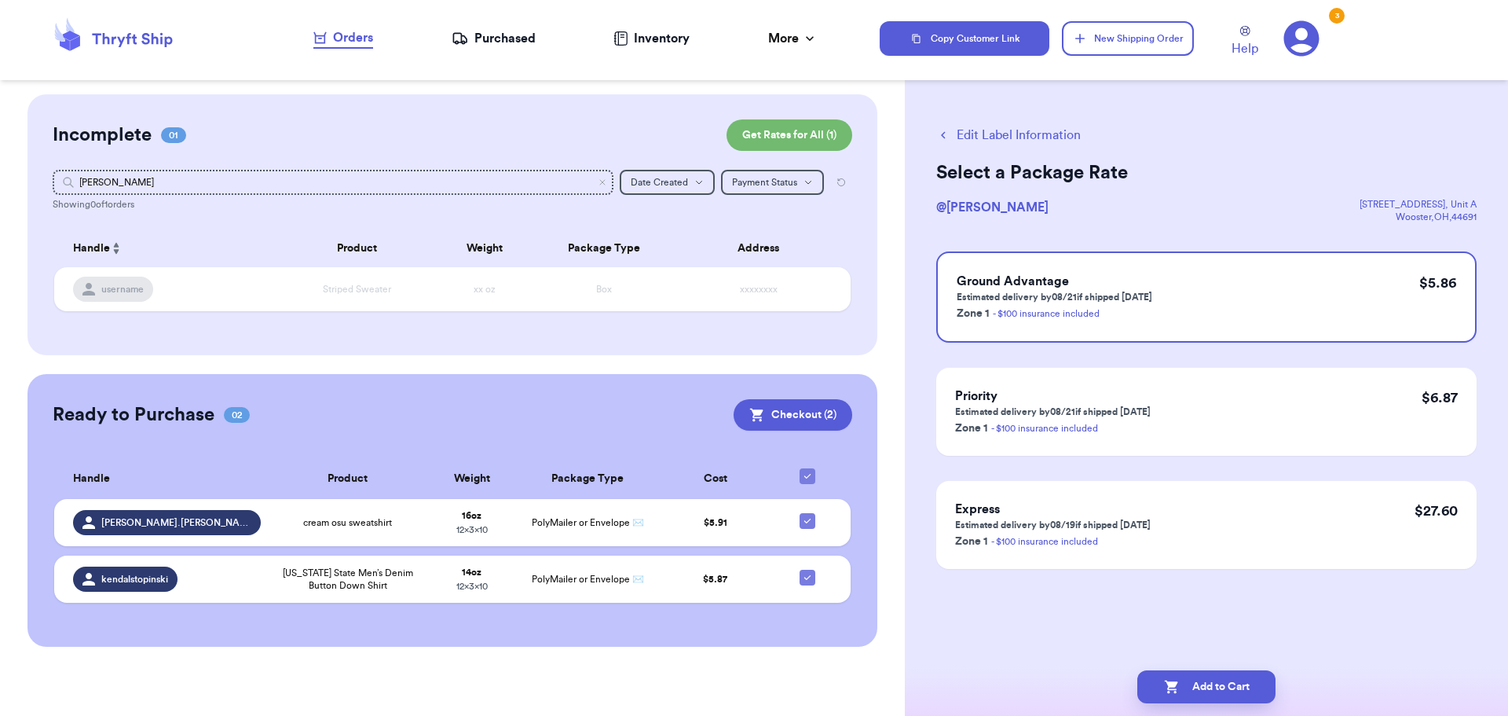
scroll to position [0, 0]
click at [1274, 305] on div "Ground Advantage Estimated delivery by 08/21 if shipped [DATE] Zone 1 - $100 in…" at bounding box center [1206, 296] width 540 height 91
click at [1215, 672] on button "Add to Cart" at bounding box center [1207, 686] width 138 height 33
checkbox input "true"
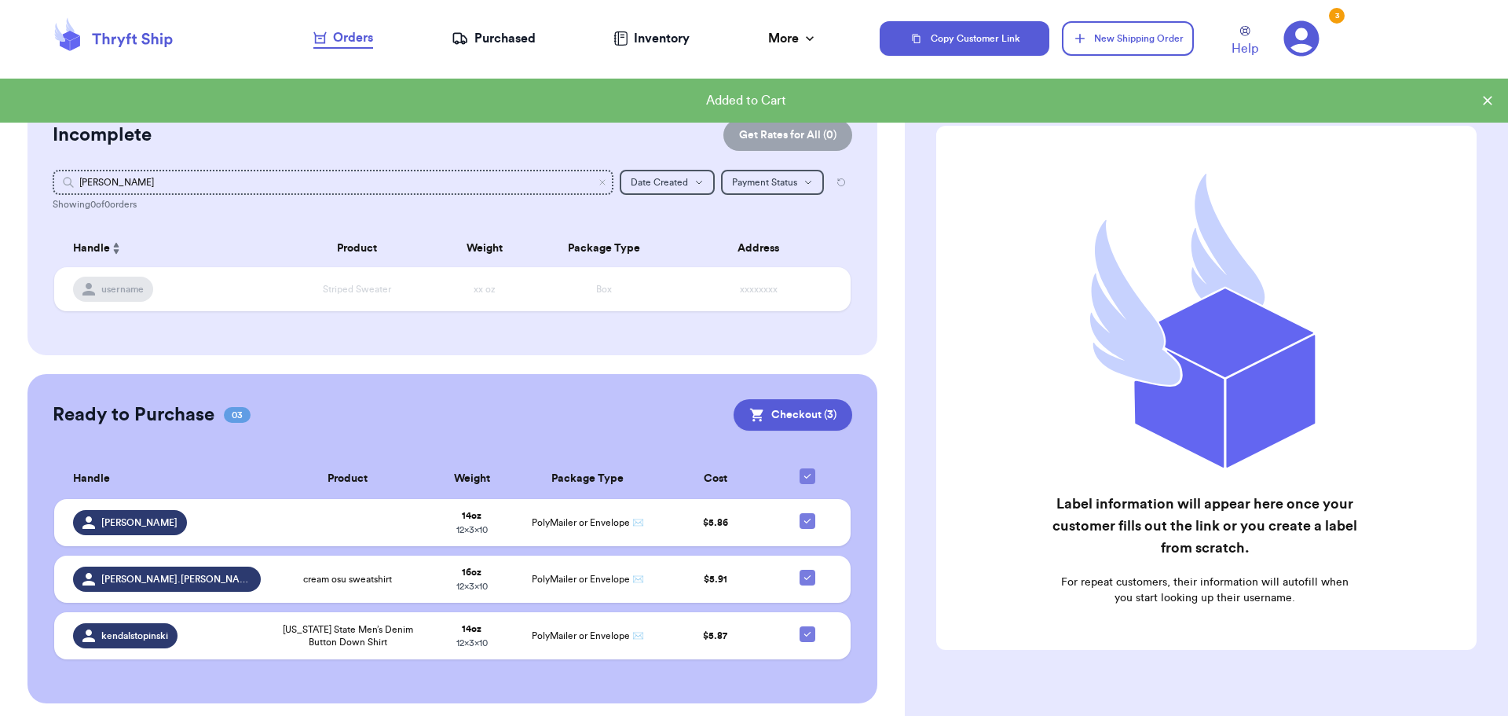
click at [504, 41] on div "Purchased" at bounding box center [494, 38] width 84 height 19
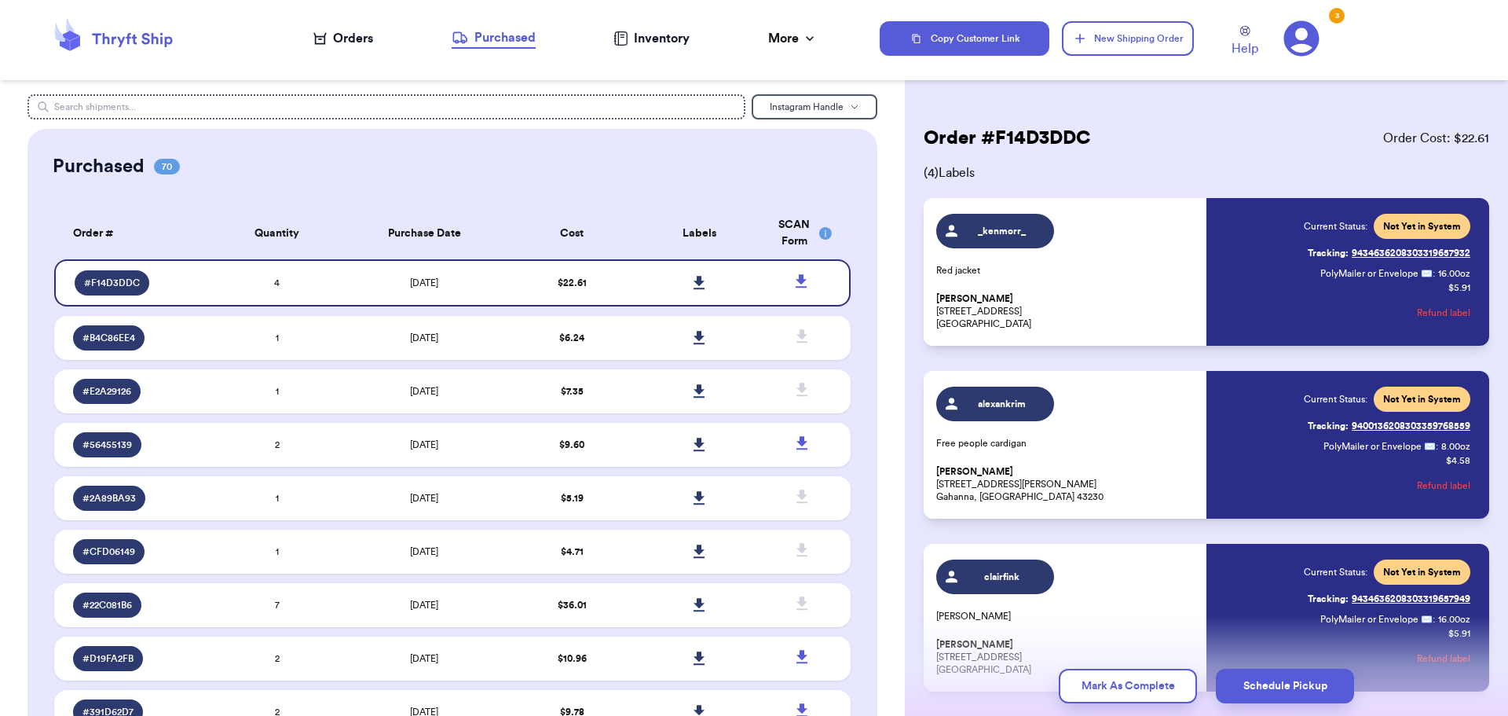
click at [342, 41] on div "Orders" at bounding box center [343, 38] width 60 height 19
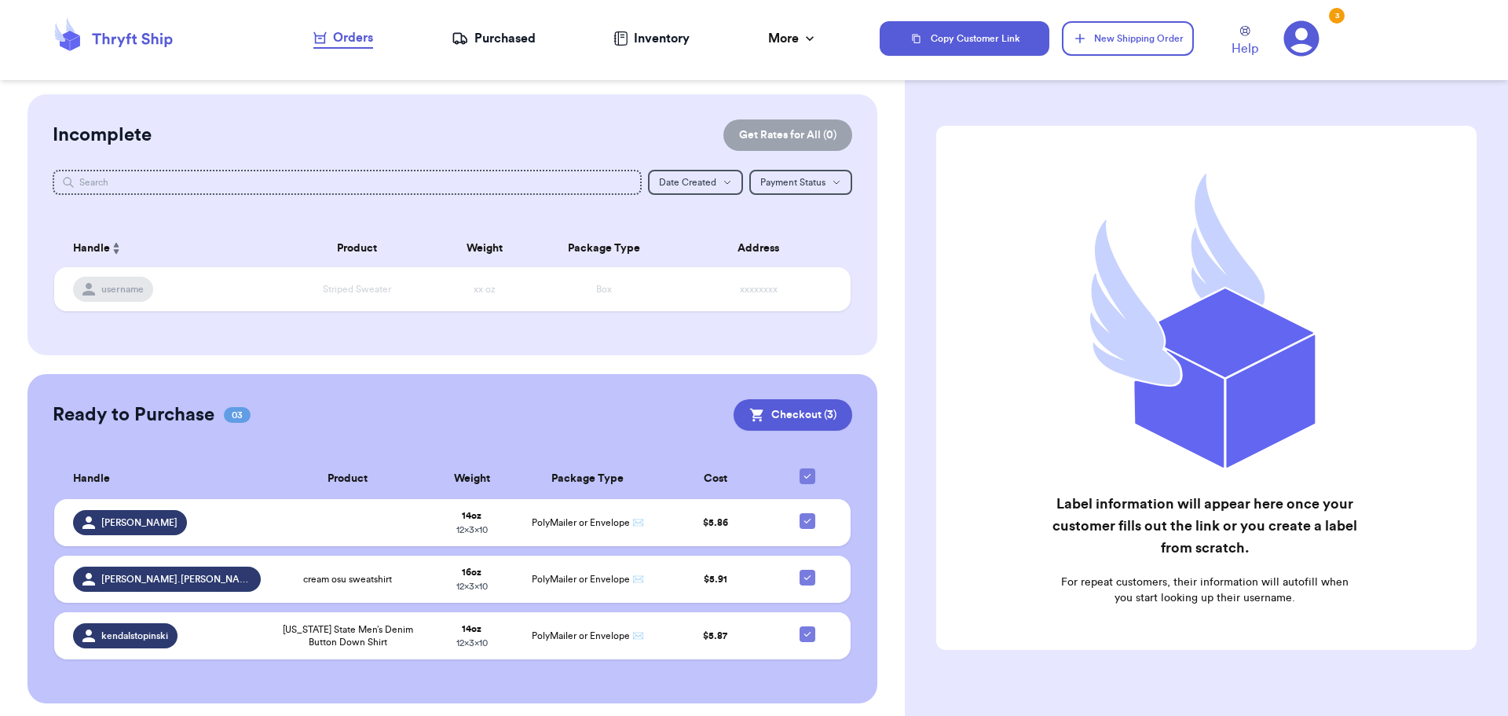
scroll to position [6, 0]
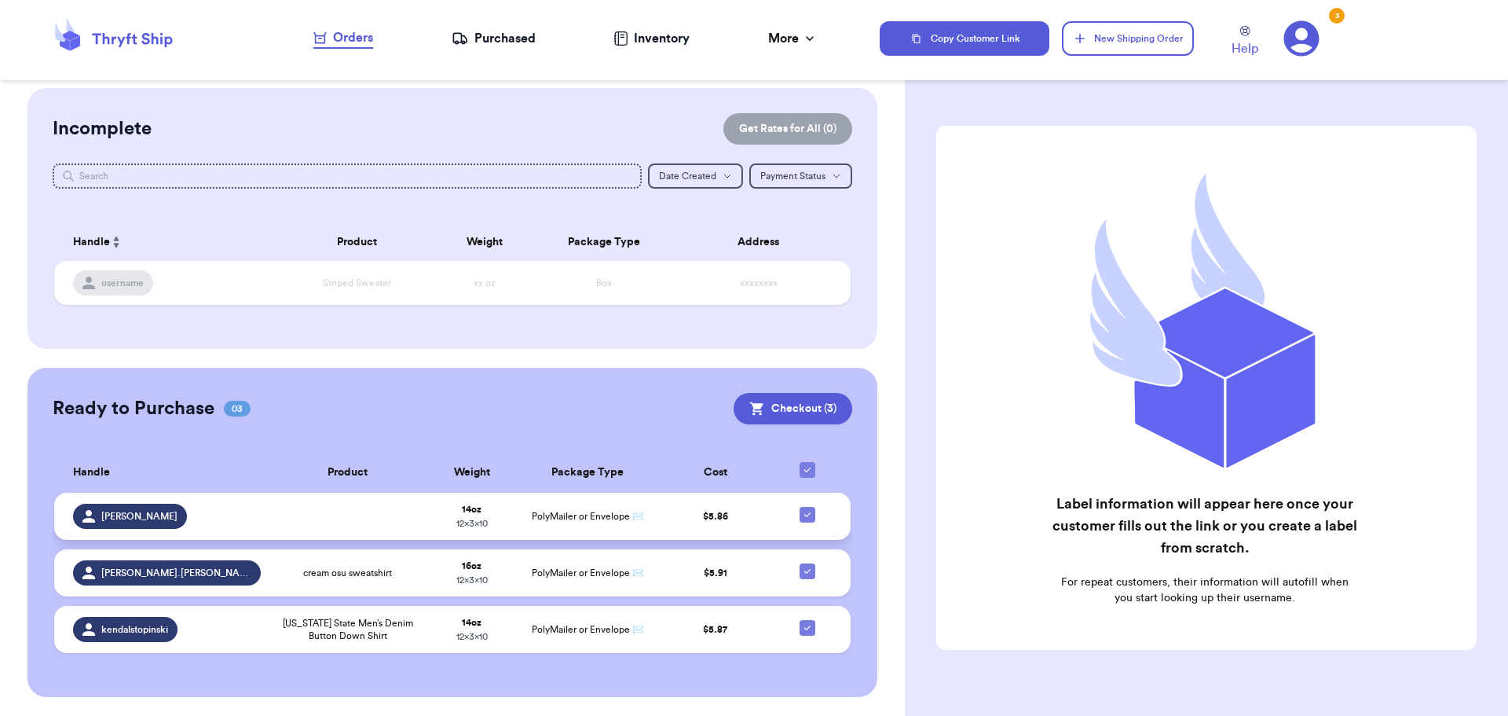
click at [372, 514] on td at bounding box center [347, 516] width 155 height 47
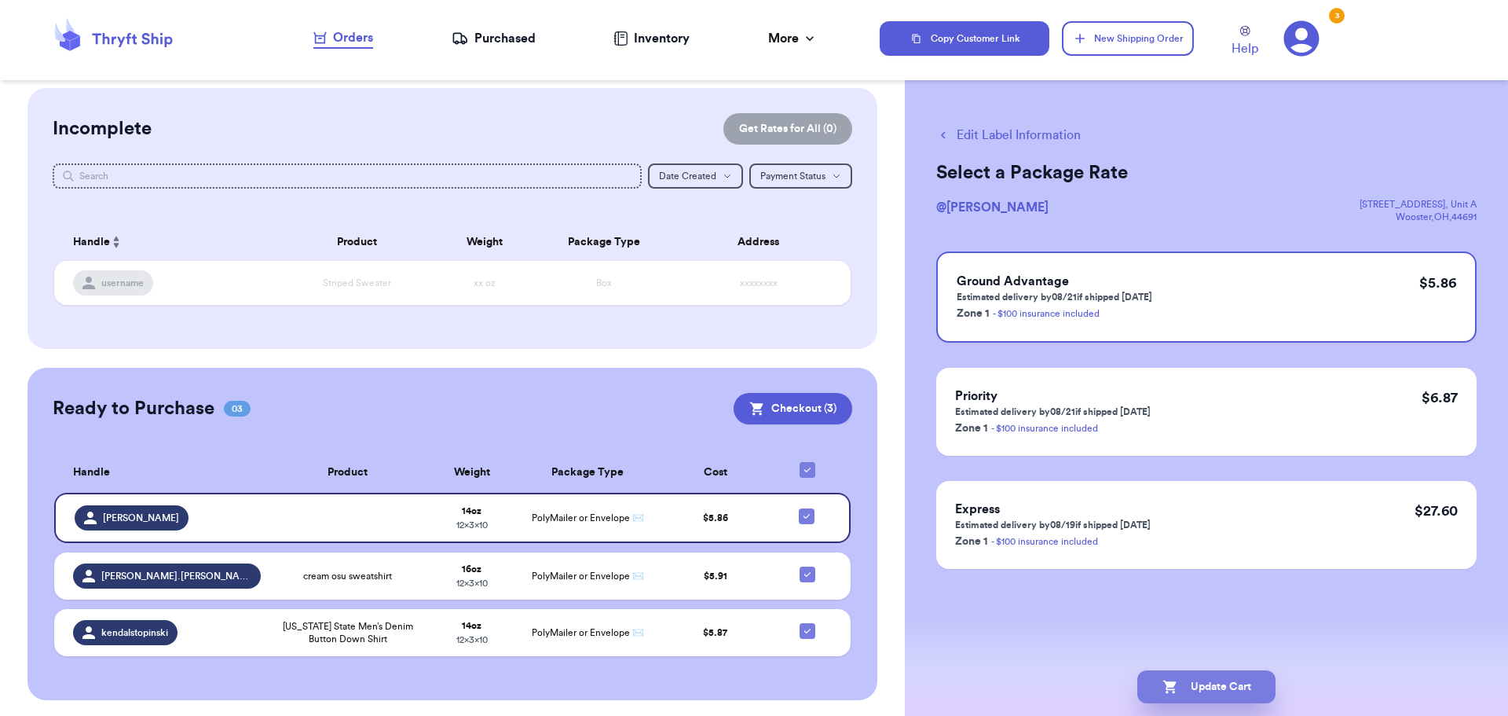
click at [1243, 691] on button "Update Cart" at bounding box center [1207, 686] width 138 height 33
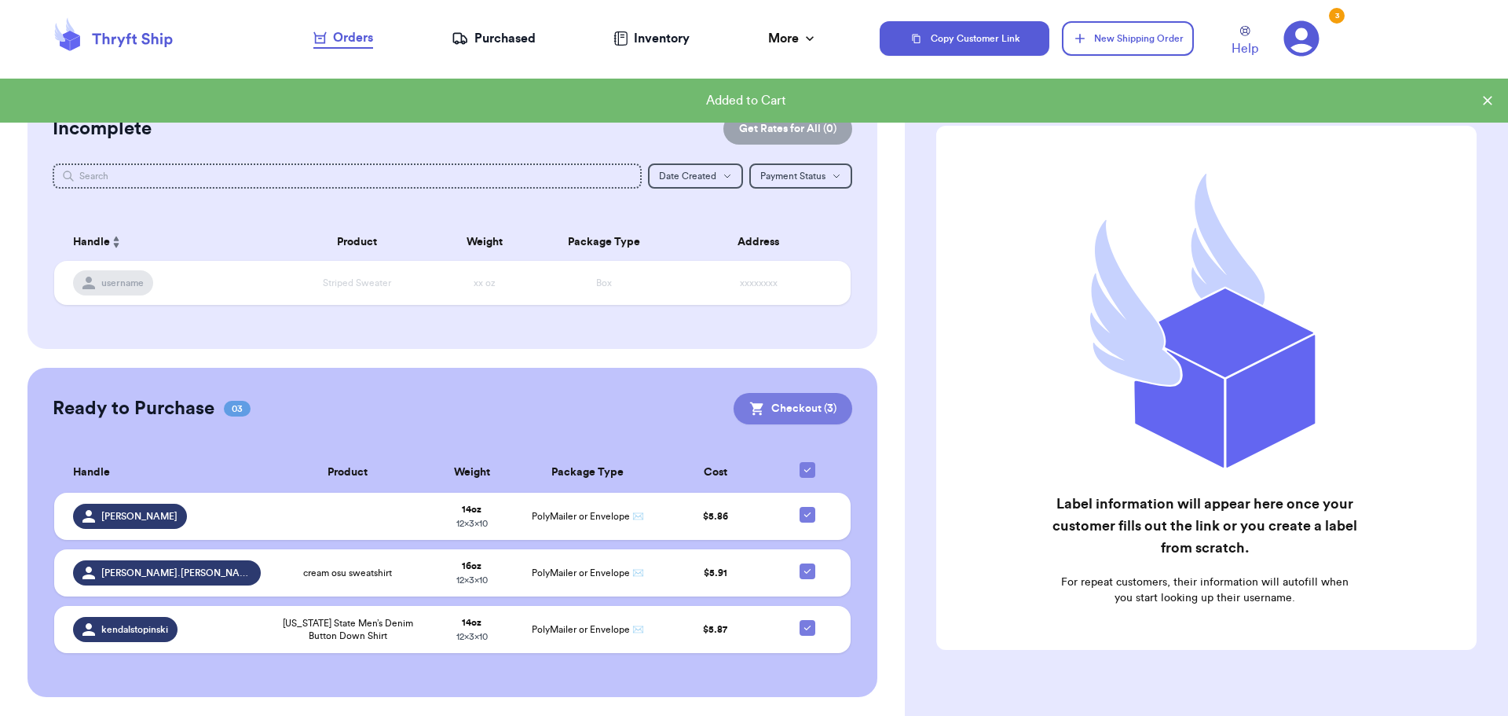
click at [810, 405] on button "Checkout ( 3 )" at bounding box center [793, 408] width 119 height 31
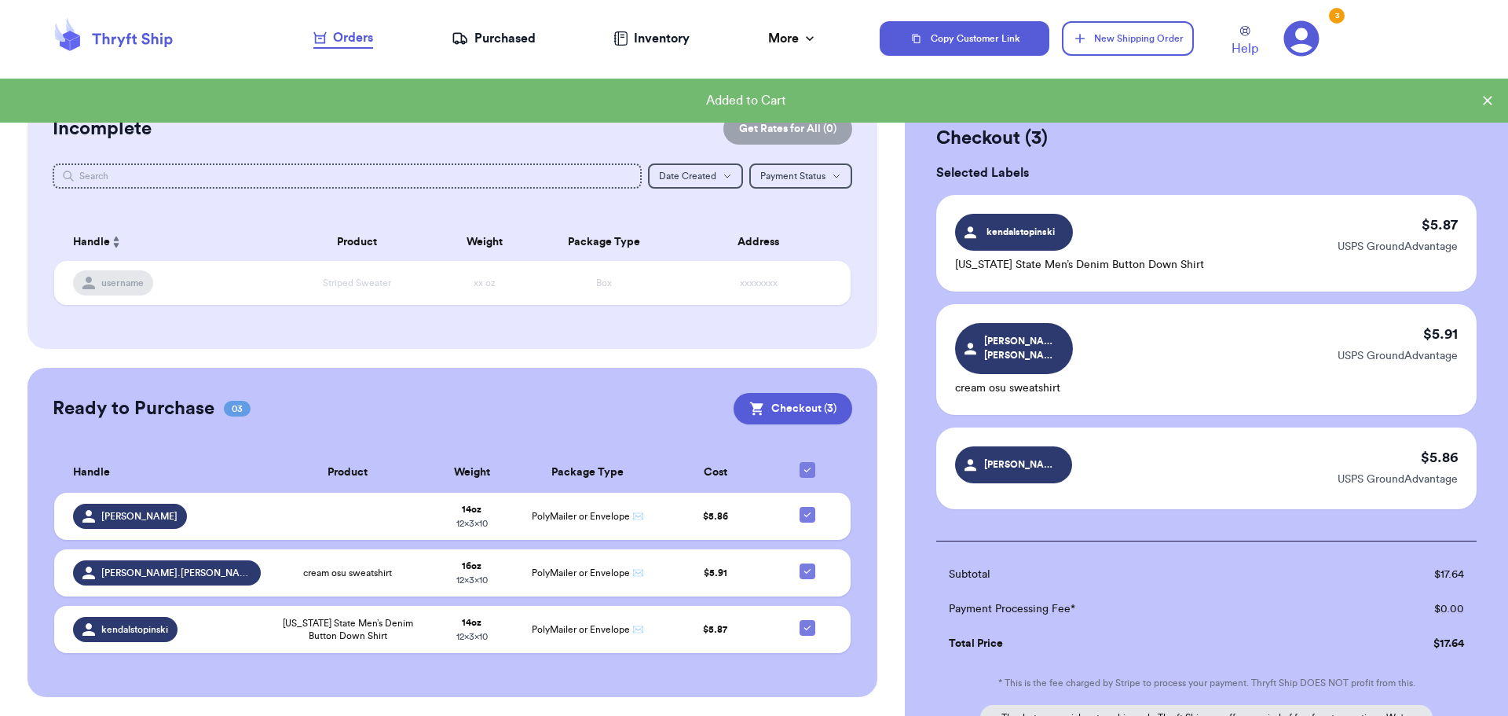
scroll to position [181, 0]
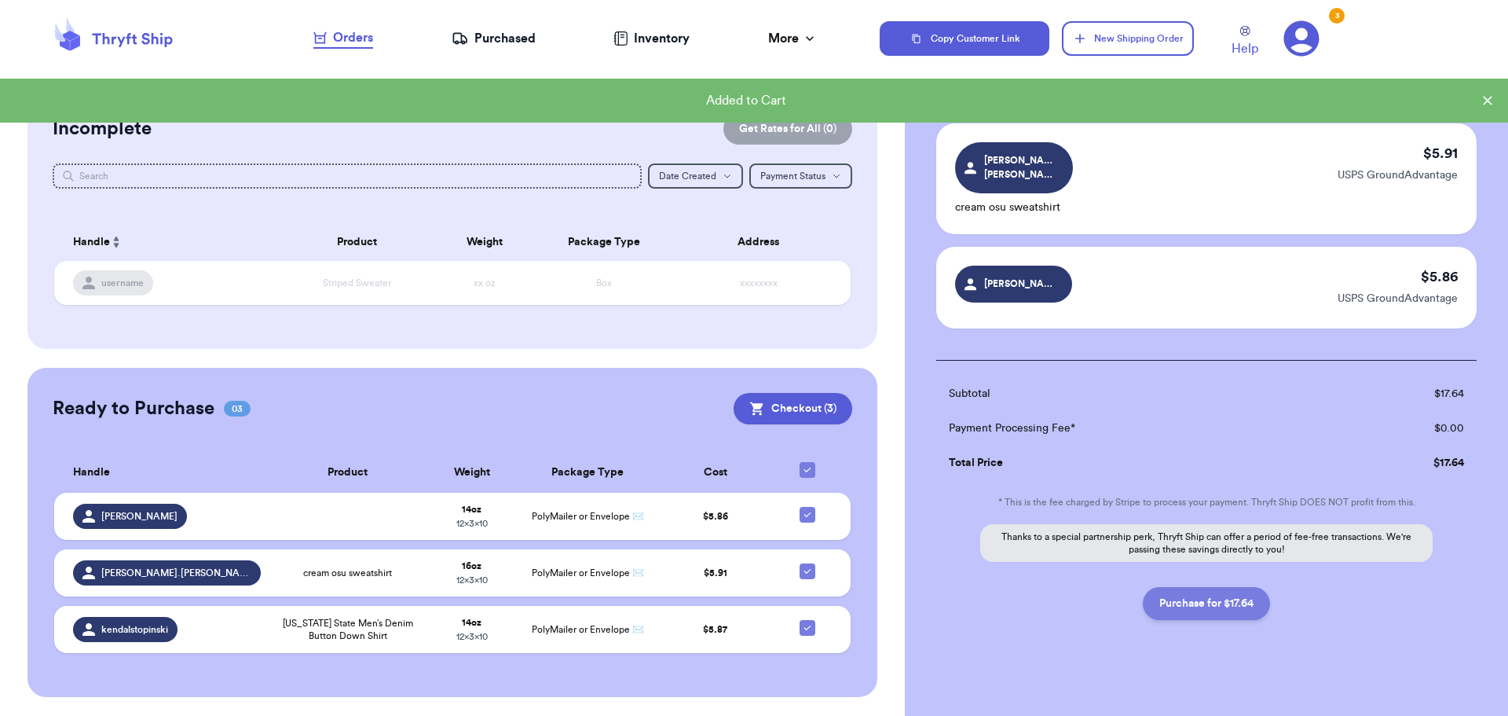
click at [1206, 596] on button "Purchase for $17.64" at bounding box center [1206, 603] width 127 height 33
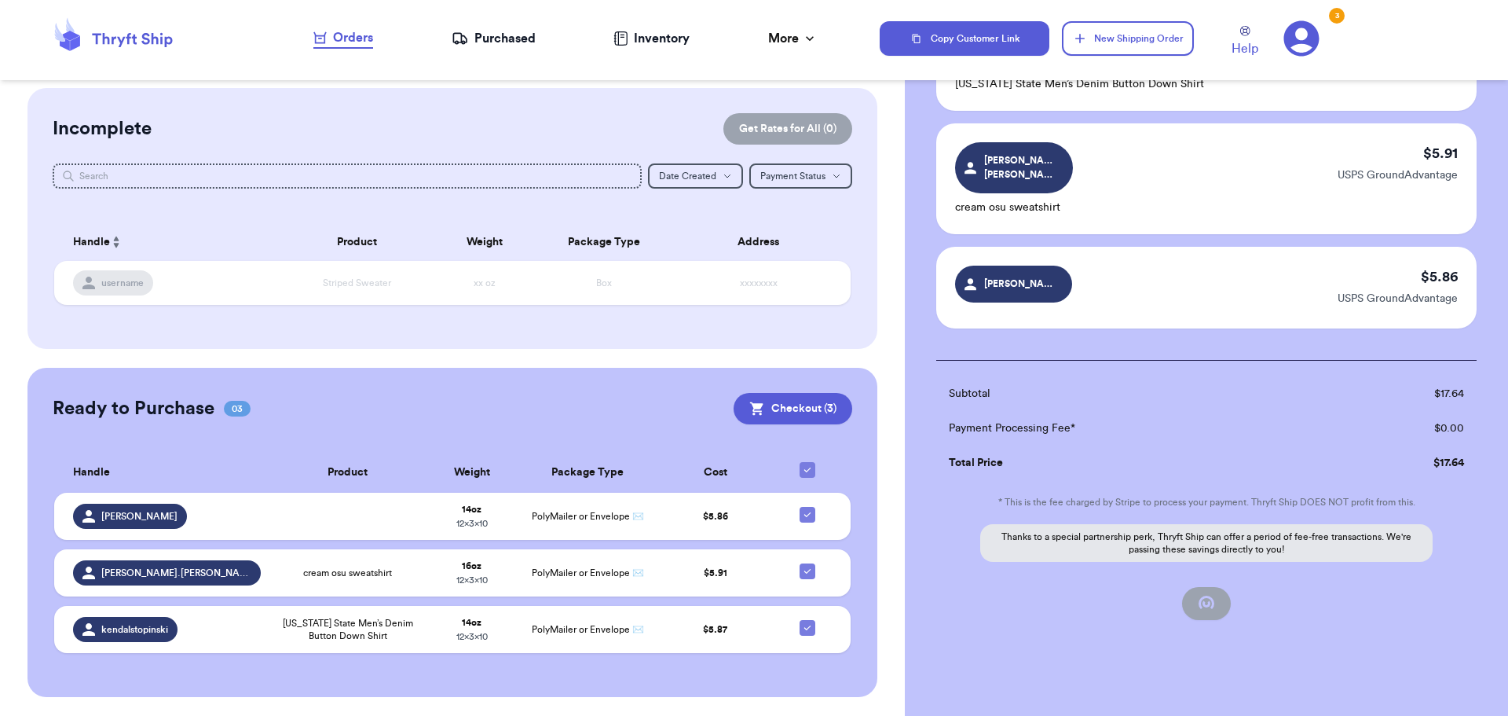
scroll to position [0, 0]
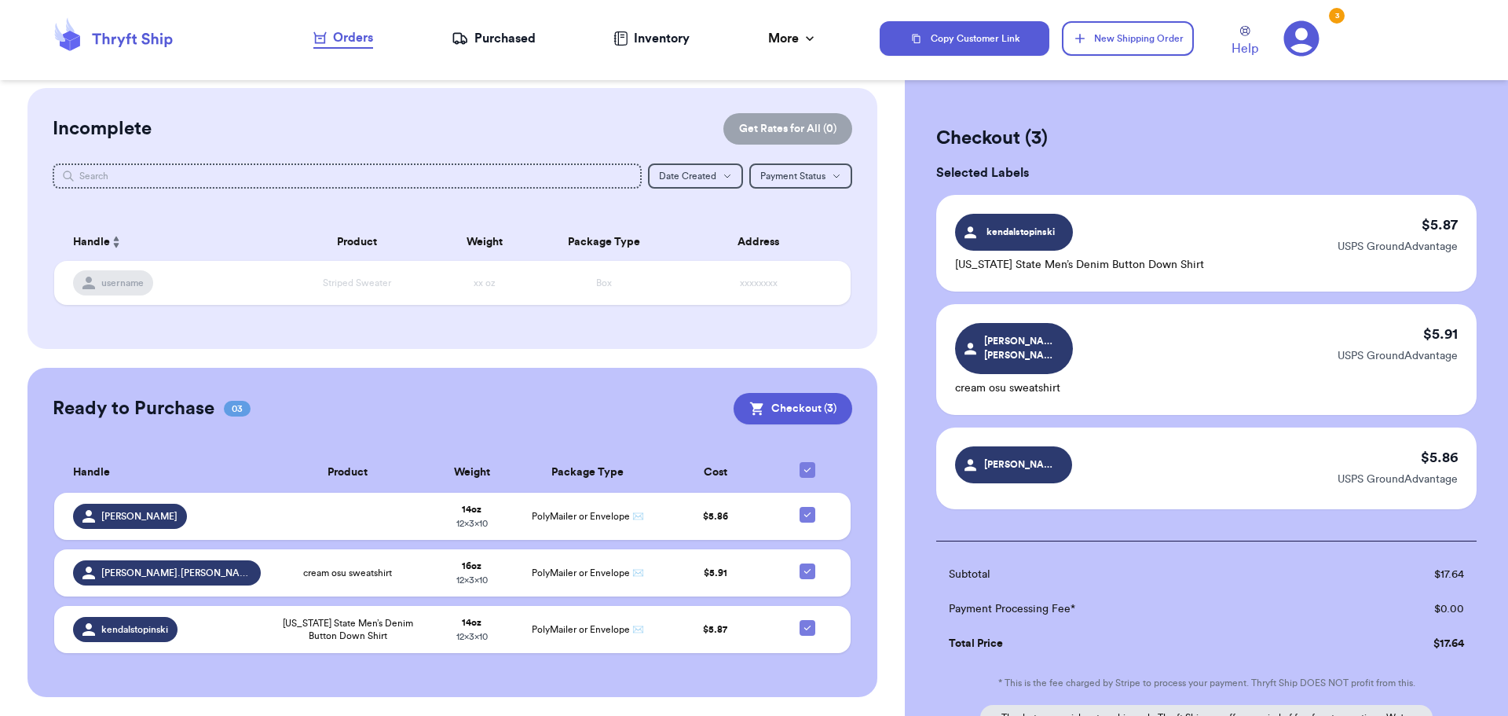
checkbox input "false"
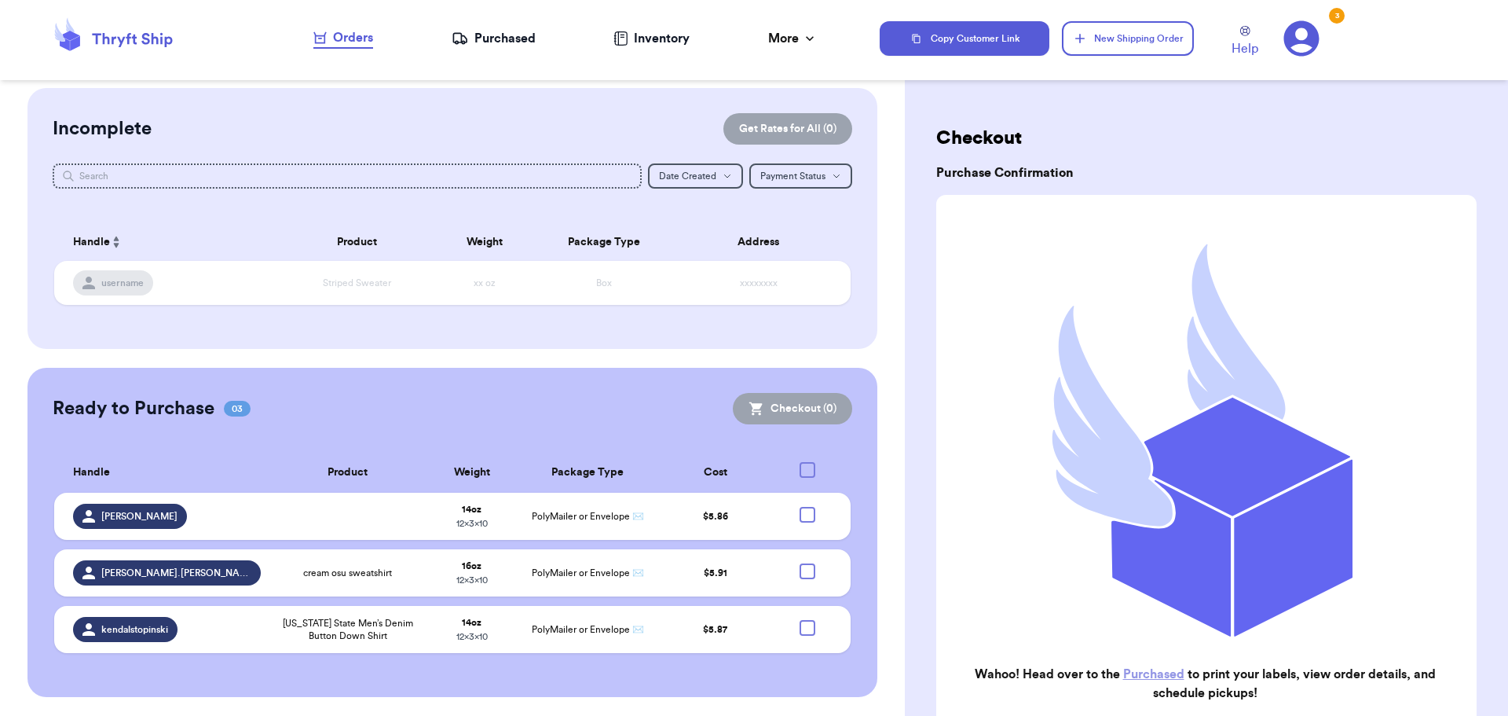
checkbox input "true"
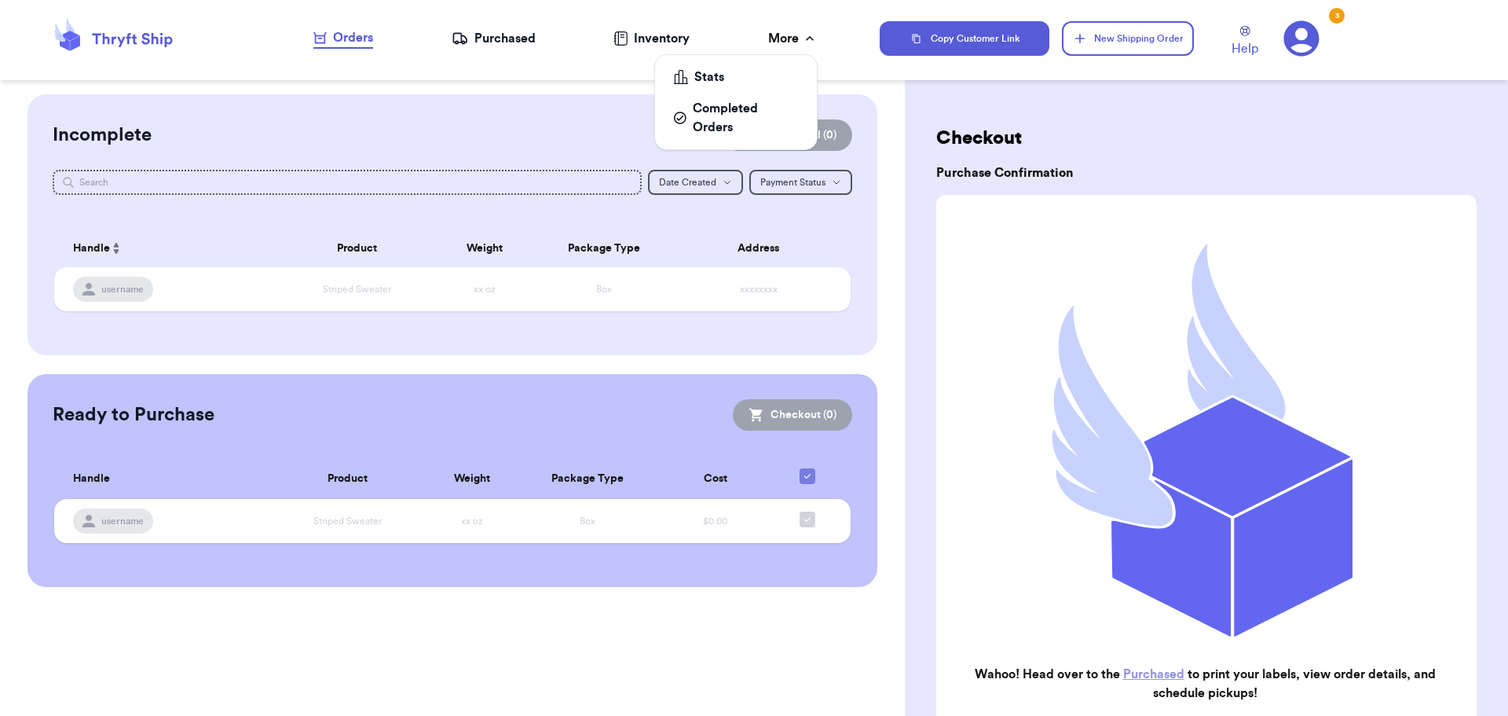
click at [779, 31] on div "More" at bounding box center [792, 38] width 49 height 19
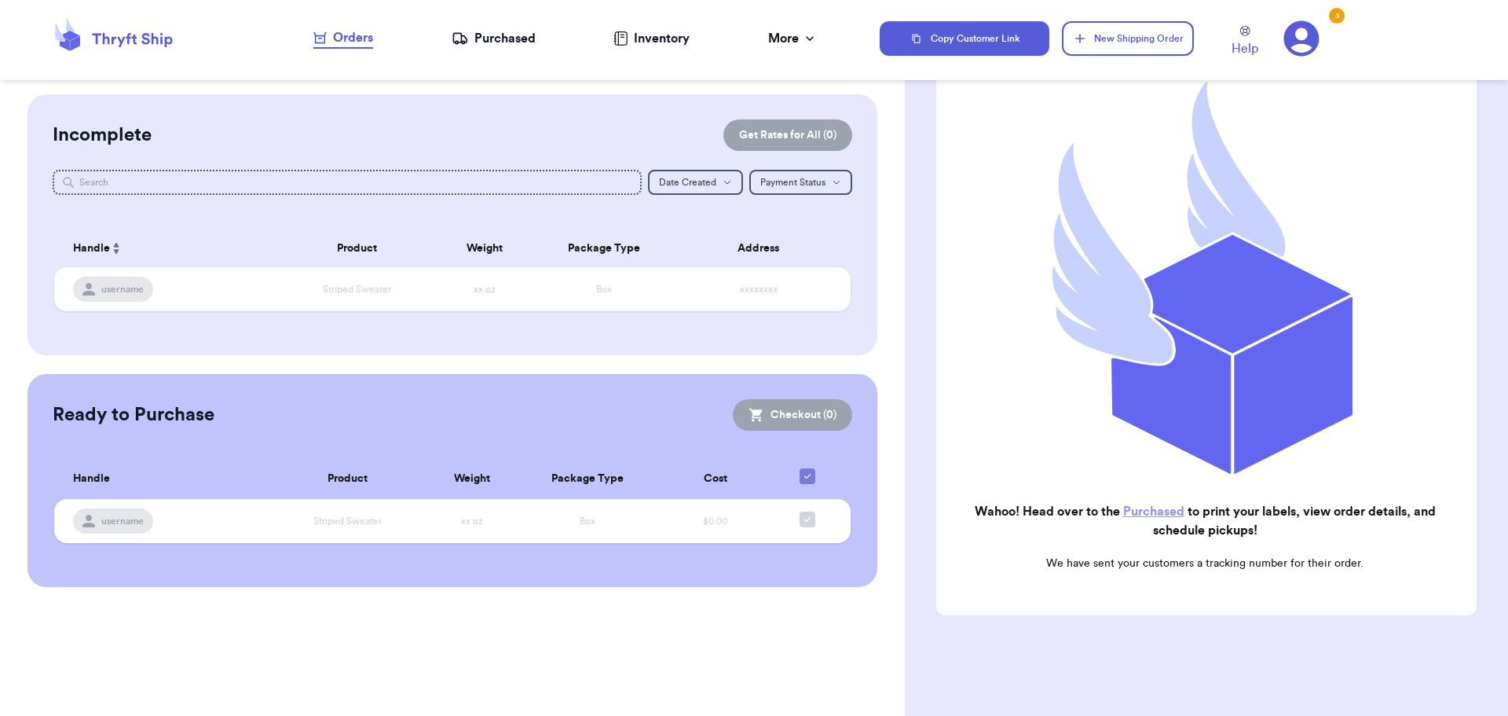
click at [479, 48] on nav "Orders Purchased Inventory More Stats Completed Orders" at bounding box center [565, 39] width 628 height 52
click at [499, 42] on div "Purchased" at bounding box center [494, 38] width 84 height 19
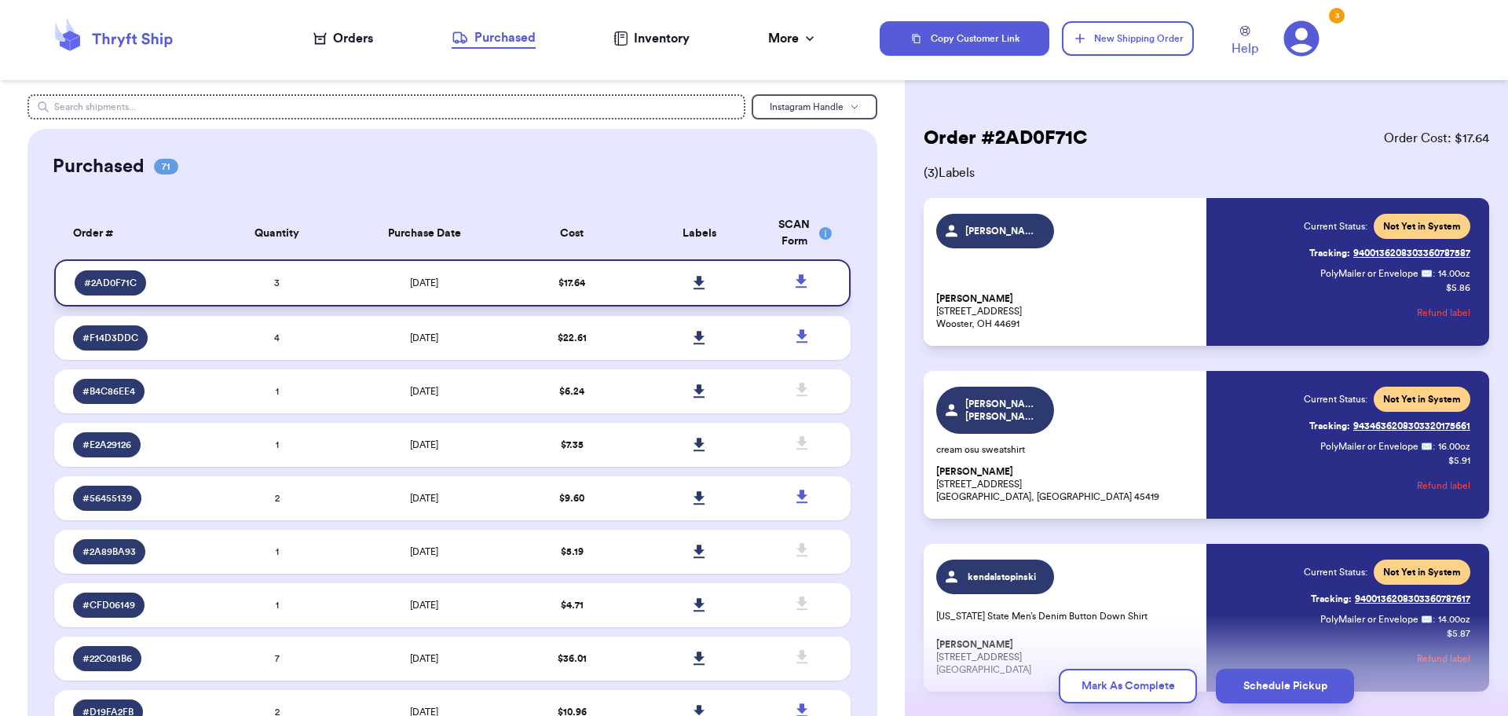
click at [683, 277] on link at bounding box center [700, 283] width 35 height 35
